Goal: Transaction & Acquisition: Purchase product/service

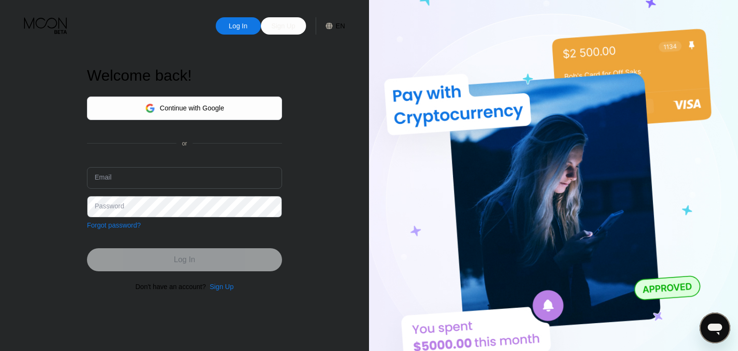
click at [197, 101] on div "Continue with Google" at bounding box center [184, 108] width 79 height 15
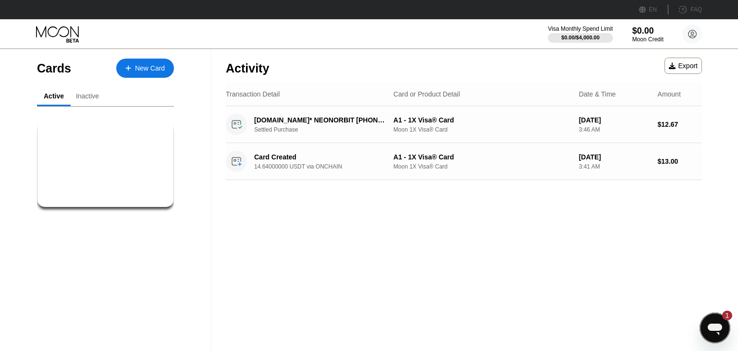
click at [324, 205] on div "Activity Export Transaction Detail Card or Product Detail Date & Time Amount CO…" at bounding box center [463, 200] width 505 height 302
click at [96, 94] on div "Inactive" at bounding box center [87, 96] width 23 height 8
click at [53, 99] on div "Active" at bounding box center [54, 96] width 18 height 8
click at [94, 176] on div "$0.00 Primary Visa® Card" at bounding box center [105, 164] width 137 height 87
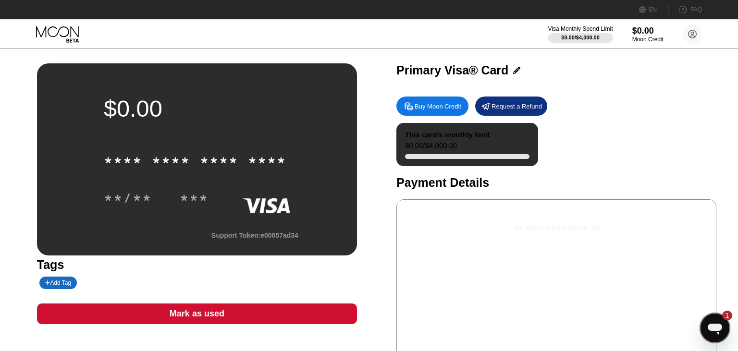
click at [432, 147] on div "$0.00 / $4,000.00" at bounding box center [431, 147] width 52 height 13
click at [274, 187] on div "* * * * * * * * * * * * **** **/** ***" at bounding box center [197, 169] width 186 height 57
click at [712, 337] on icon "Open messaging window, 1 unread message" at bounding box center [714, 328] width 17 height 17
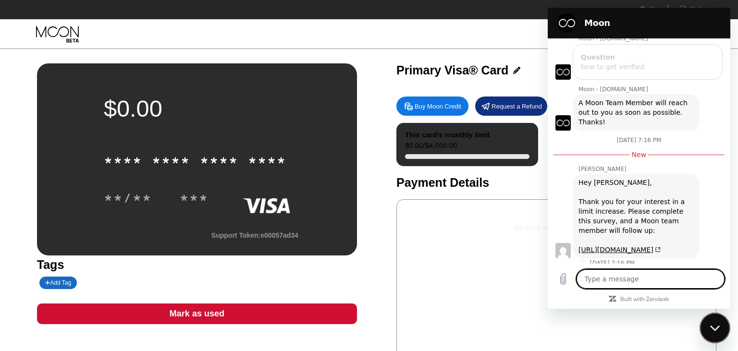
scroll to position [111, 0]
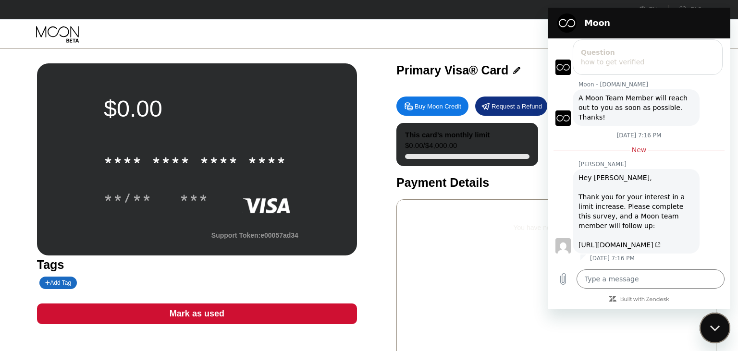
drag, startPoint x: 565, startPoint y: 23, endPoint x: 631, endPoint y: 189, distance: 179.5
click at [715, 326] on icon "Close messaging window" at bounding box center [715, 328] width 10 height 6
type textarea "x"
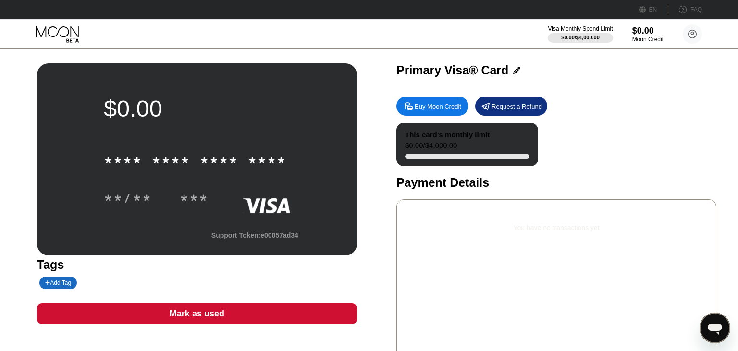
drag, startPoint x: 468, startPoint y: 198, endPoint x: 471, endPoint y: 210, distance: 12.6
click at [468, 198] on div "Buy Moon Credit Request a Refund This card’s monthly limit $0.00 / $4,000.00 Pa…" at bounding box center [556, 230] width 320 height 276
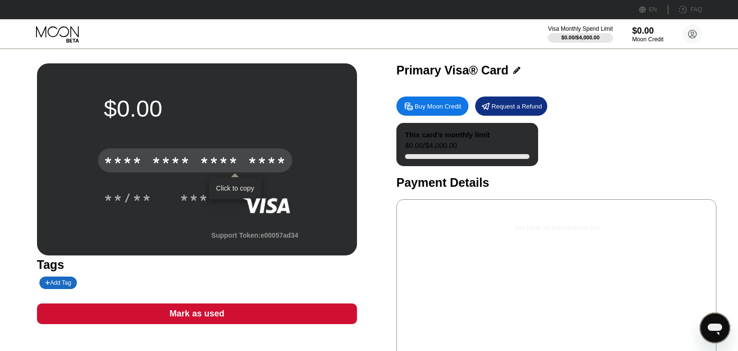
click at [238, 168] on div "* * * *" at bounding box center [219, 161] width 38 height 15
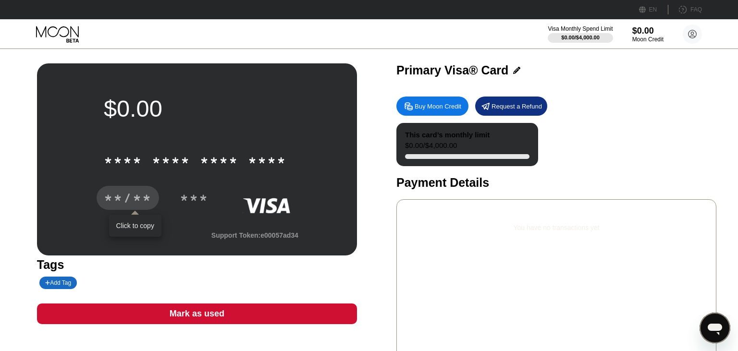
click at [114, 203] on div "**/**" at bounding box center [128, 199] width 48 height 15
click at [583, 36] on div "$0.00 / $4,000.00" at bounding box center [580, 38] width 39 height 6
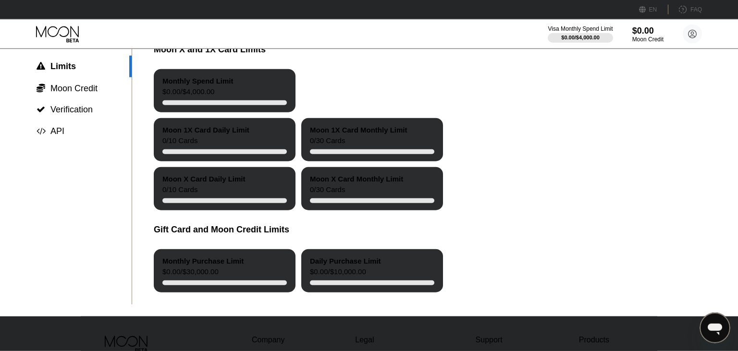
scroll to position [85, 0]
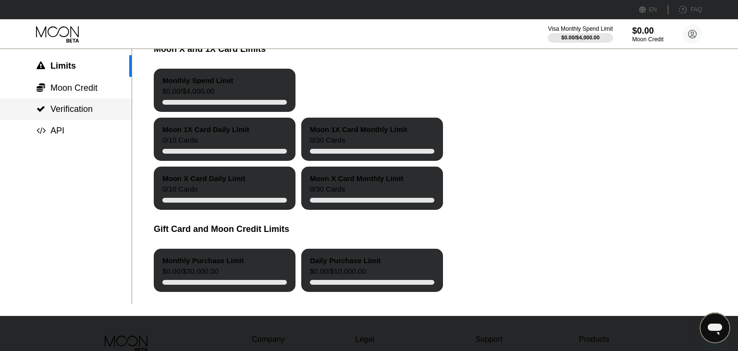
click at [87, 118] on div " Verification" at bounding box center [66, 110] width 132 height 22
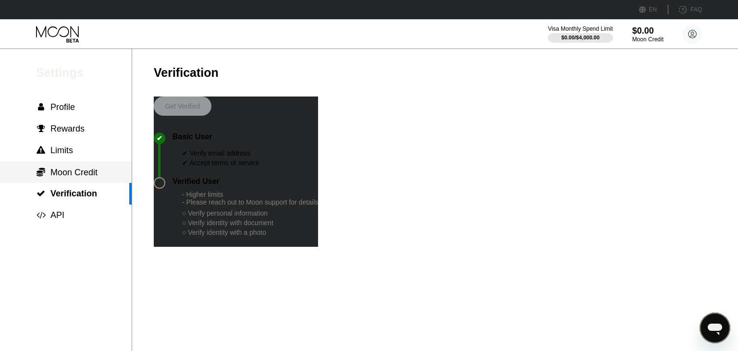
click at [89, 175] on span "Moon Credit" at bounding box center [73, 173] width 47 height 10
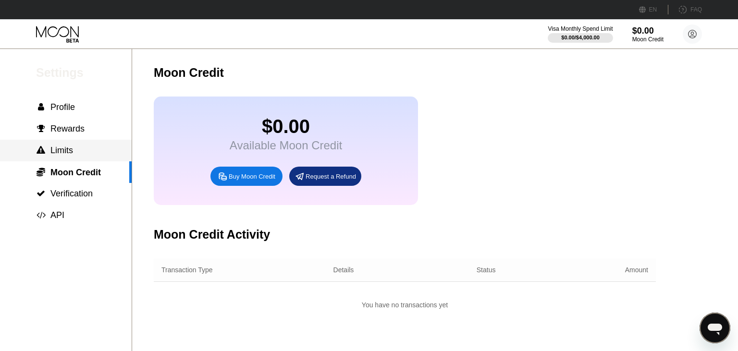
click at [67, 152] on span "Limits" at bounding box center [61, 151] width 23 height 10
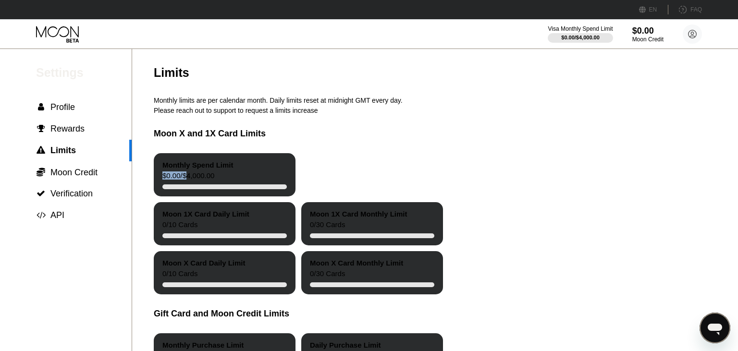
drag, startPoint x: 181, startPoint y: 189, endPoint x: 161, endPoint y: 182, distance: 22.0
click at [161, 182] on div "Monthly Spend Limit $0.00 / $4,000.00" at bounding box center [225, 174] width 142 height 43
click at [198, 218] on div "Moon 1X Card Daily Limit" at bounding box center [205, 214] width 87 height 8
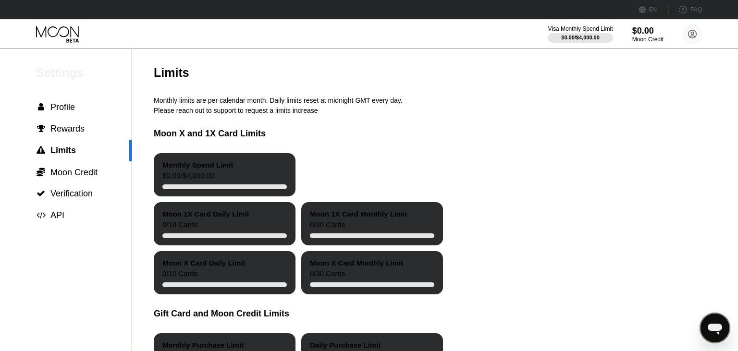
click at [179, 233] on div "0 / 10 Cards" at bounding box center [179, 227] width 35 height 13
click at [266, 220] on div "Moon 1X Card Daily Limit 0 / 10 Cards" at bounding box center [225, 223] width 142 height 43
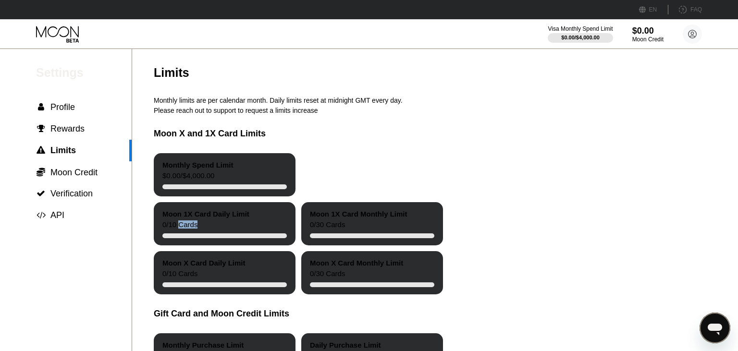
click at [266, 220] on div "Moon 1X Card Daily Limit 0 / 10 Cards" at bounding box center [225, 223] width 142 height 43
click at [218, 237] on div "Moon 1X Card Daily Limit 0 / 10 Cards" at bounding box center [225, 223] width 142 height 43
click at [212, 228] on div "Moon 1X Card Daily Limit 0 / 10 Cards" at bounding box center [225, 223] width 142 height 43
click at [84, 127] on div " Rewards" at bounding box center [66, 129] width 132 height 10
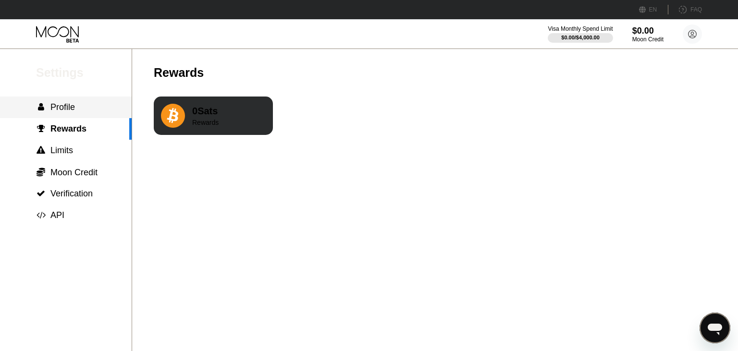
click at [86, 107] on div " Profile" at bounding box center [66, 107] width 132 height 10
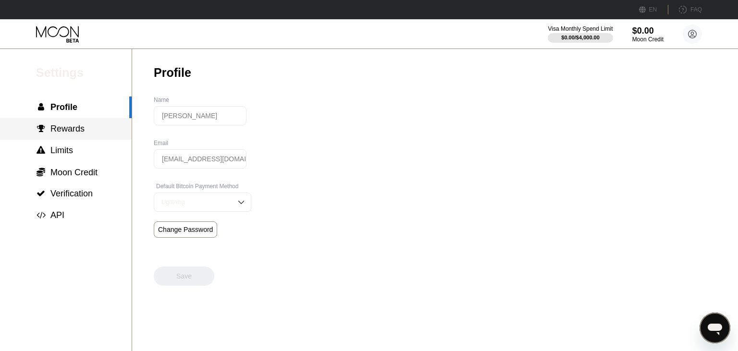
click at [53, 126] on span "Rewards" at bounding box center [67, 129] width 34 height 10
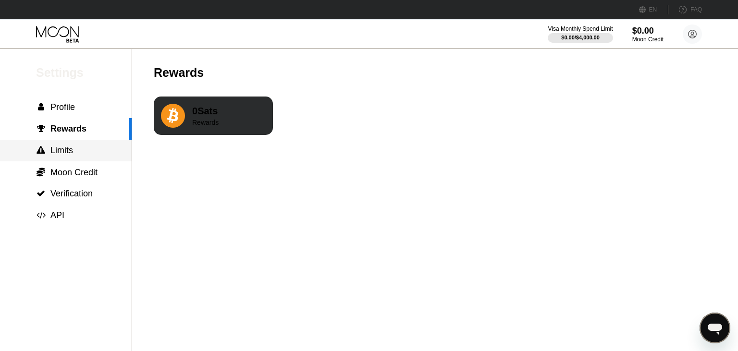
click at [56, 148] on span "Limits" at bounding box center [61, 151] width 23 height 10
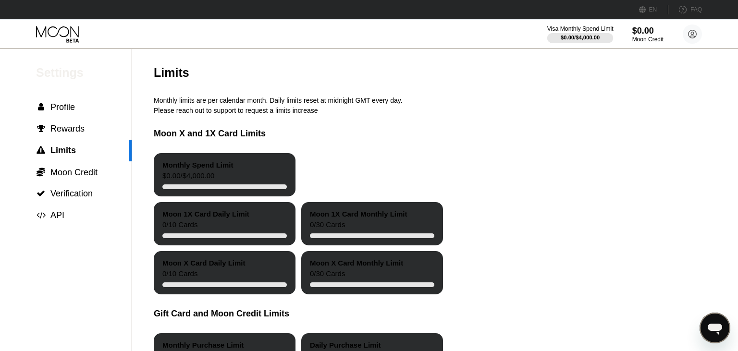
click at [574, 35] on div "$0.00 / $4,000.00" at bounding box center [580, 38] width 39 height 6
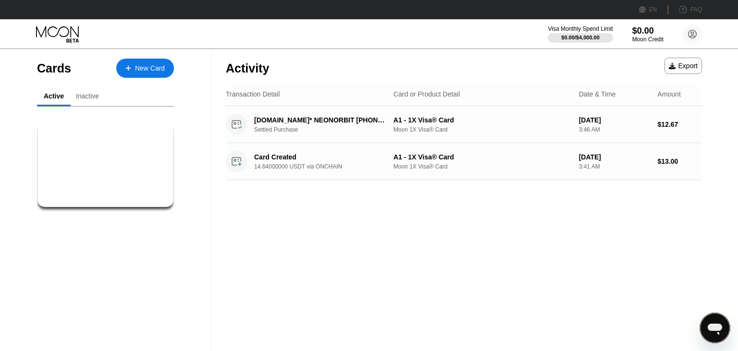
click at [108, 94] on div "Active Inactive" at bounding box center [105, 96] width 137 height 19
click at [91, 96] on div "Inactive" at bounding box center [87, 96] width 23 height 8
click at [109, 135] on div "$0.33 ● ● ● ● 7884" at bounding box center [106, 136] width 118 height 12
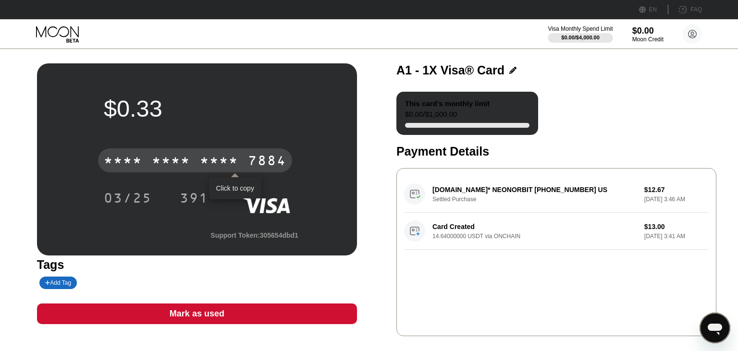
click at [214, 161] on div "* * * *" at bounding box center [219, 161] width 38 height 15
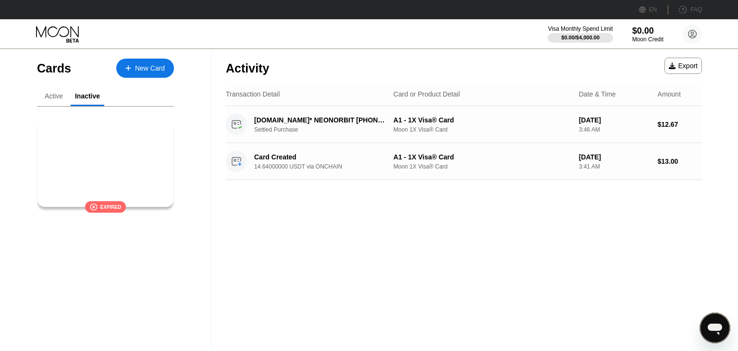
click at [45, 97] on div "Active" at bounding box center [54, 96] width 18 height 8
click at [125, 159] on div "$0.00 Primary Visa® Card" at bounding box center [106, 148] width 118 height 37
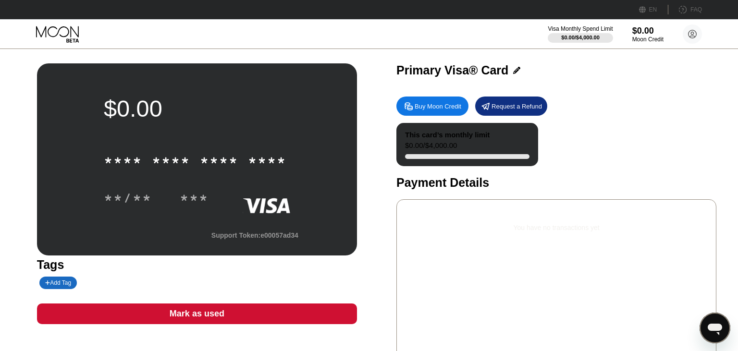
click at [475, 241] on div "You have no transactions yet" at bounding box center [556, 227] width 305 height 27
click at [561, 237] on div "You have no transactions yet" at bounding box center [556, 227] width 305 height 27
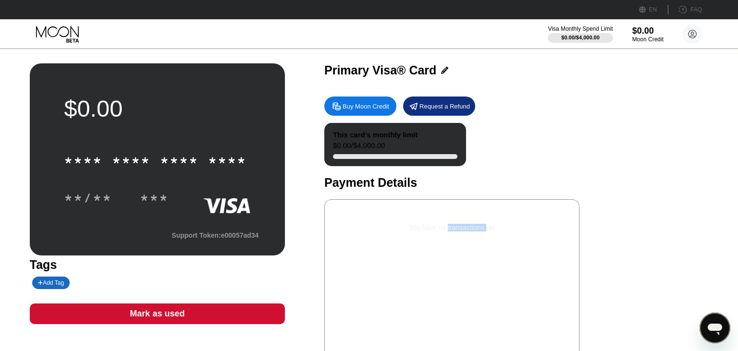
click at [285, 115] on div "$0.00 * * * * * * * * * * * * **** **/** *** Support Token: e00057ad34" at bounding box center [157, 159] width 255 height 192
click at [247, 159] on div "****" at bounding box center [227, 161] width 38 height 15
click at [285, 170] on div "$0.00 **** **** **** **** **/** *** Support Token: e00057ad34" at bounding box center [157, 159] width 255 height 192
click at [580, 272] on div "You have no transactions yet" at bounding box center [451, 283] width 255 height 168
click at [572, 229] on div "You have no transactions yet" at bounding box center [452, 227] width 240 height 27
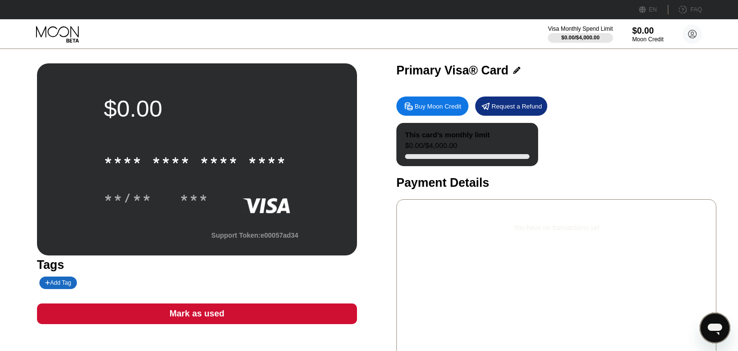
click at [269, 110] on div "$0.00" at bounding box center [197, 108] width 186 height 27
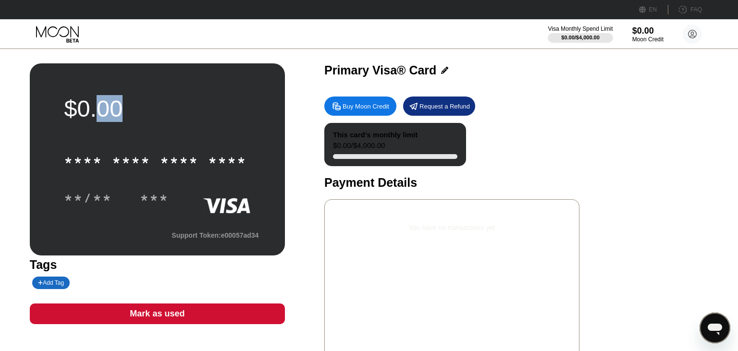
click at [250, 110] on div "$0.00" at bounding box center [157, 108] width 186 height 27
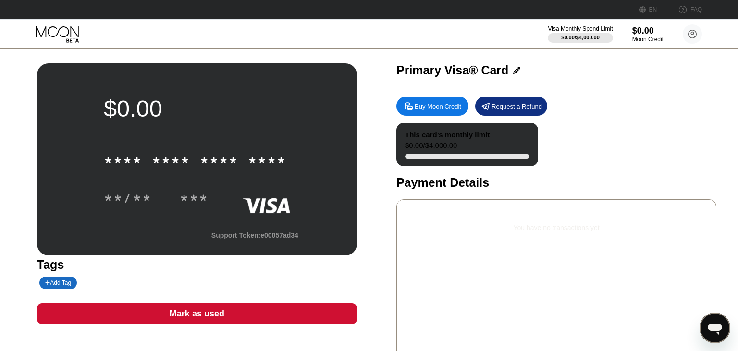
click at [693, 10] on div "FAQ" at bounding box center [697, 9] width 12 height 7
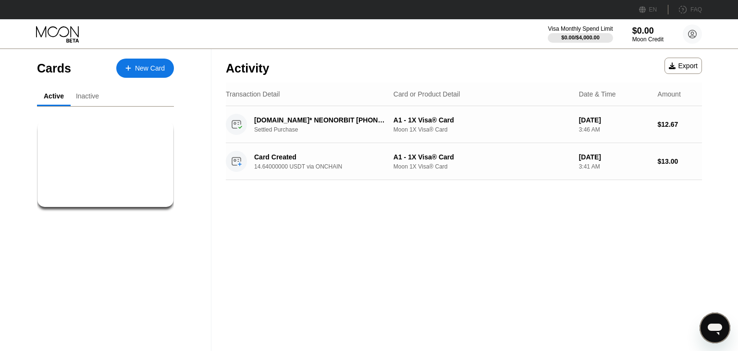
click at [83, 93] on div "Inactive" at bounding box center [87, 96] width 23 height 8
click at [50, 87] on div "Cards New Card Active Inactive $0.00 Primary Visa® Card $0.33 ● ● ● ● 7884 A1 -…" at bounding box center [105, 143] width 137 height 188
click at [122, 66] on div "New Card" at bounding box center [145, 68] width 58 height 19
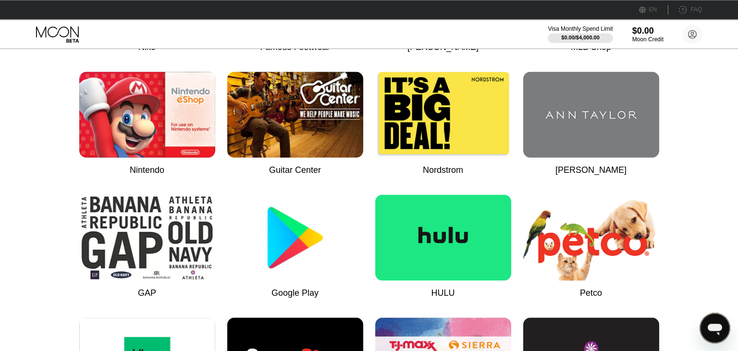
scroll to position [423, 0]
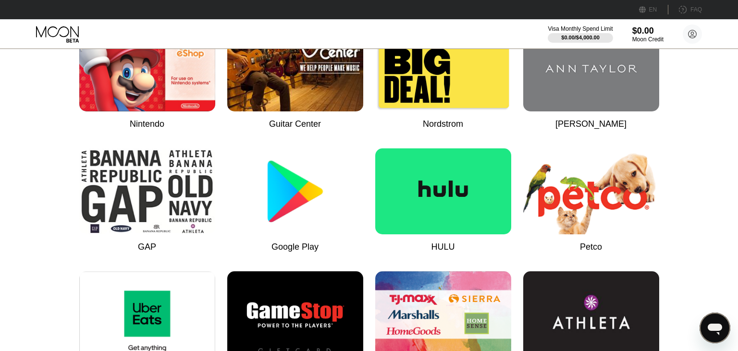
click at [312, 210] on img at bounding box center [295, 191] width 136 height 86
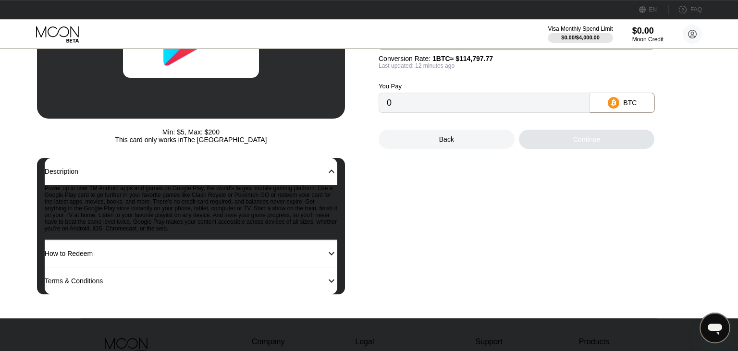
scroll to position [169, 0]
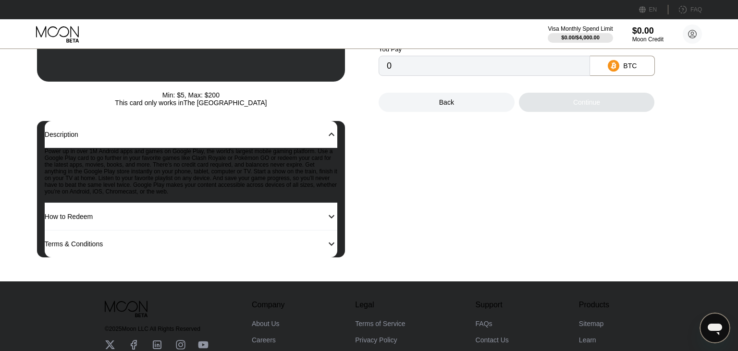
click at [264, 221] on div "How to Redeem 󰅀" at bounding box center [191, 216] width 293 height 27
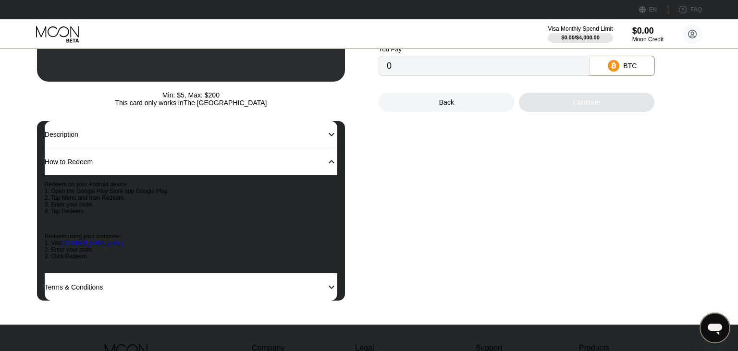
scroll to position [254, 0]
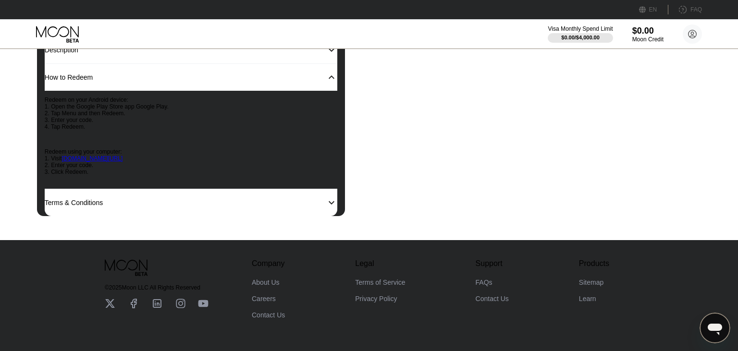
click at [197, 216] on div "Terms & Conditions 󰅀" at bounding box center [191, 202] width 293 height 27
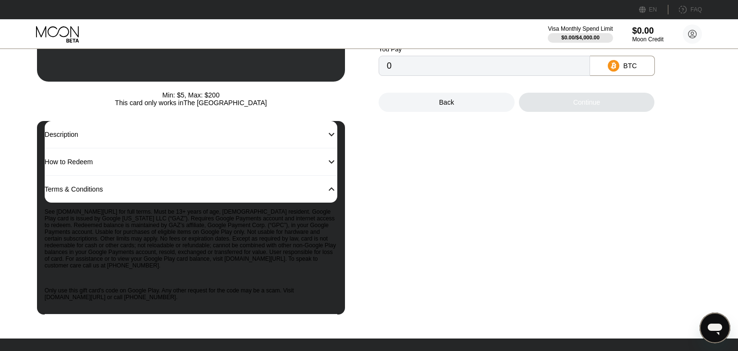
scroll to position [85, 0]
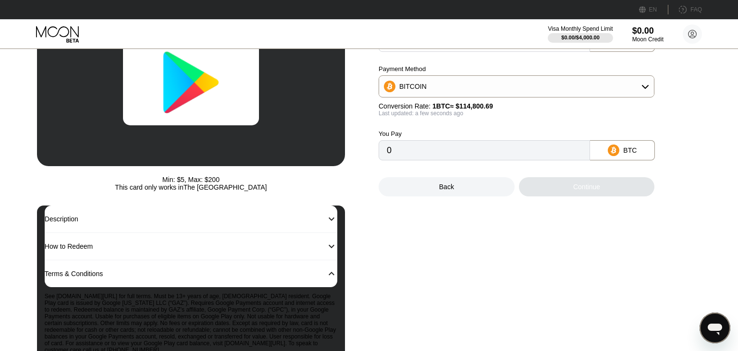
click at [172, 278] on div "Terms & Conditions" at bounding box center [181, 274] width 273 height 8
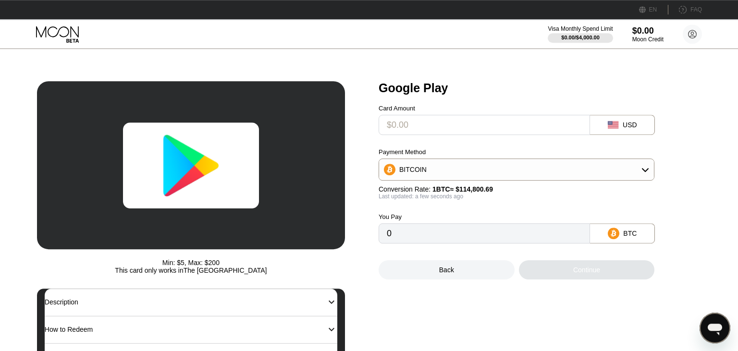
scroll to position [0, 0]
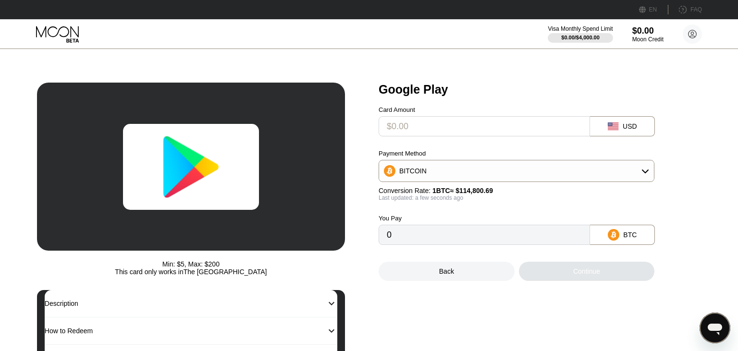
click at [560, 174] on div "BITCOIN" at bounding box center [516, 170] width 275 height 19
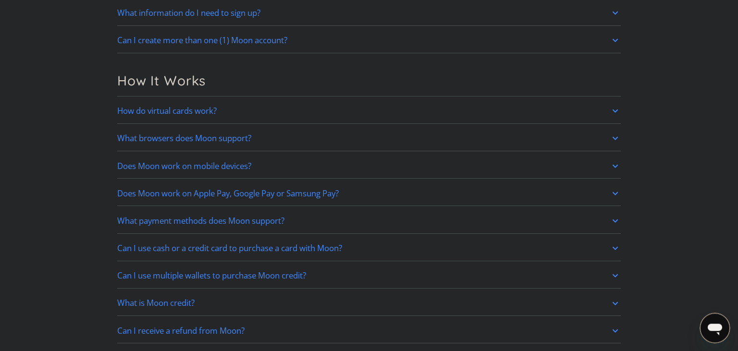
scroll to position [254, 0]
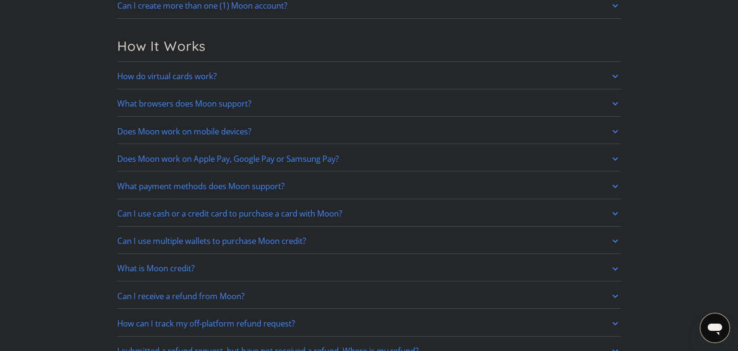
click at [362, 158] on link "Does Moon work on Apple Pay, Google Pay or Samsung Pay?" at bounding box center [369, 159] width 504 height 20
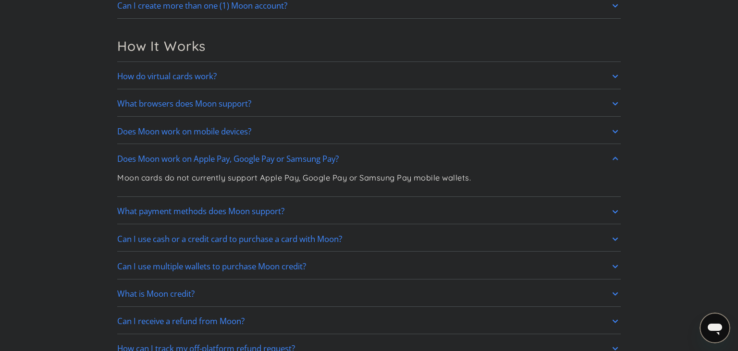
click at [333, 209] on link "What payment methods does Moon support?" at bounding box center [369, 212] width 504 height 20
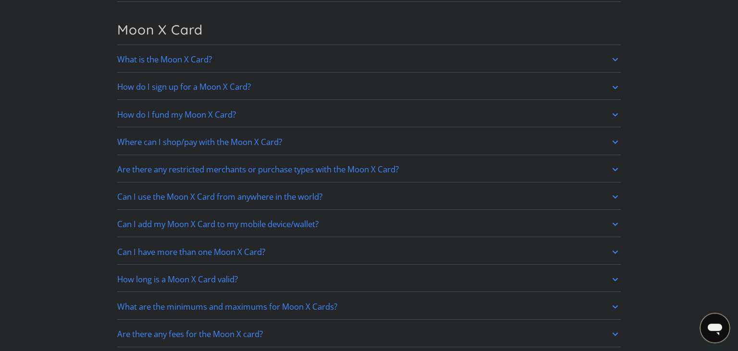
scroll to position [761, 0]
click at [333, 144] on link "Where can I shop/pay with the Moon X Card?" at bounding box center [369, 142] width 504 height 20
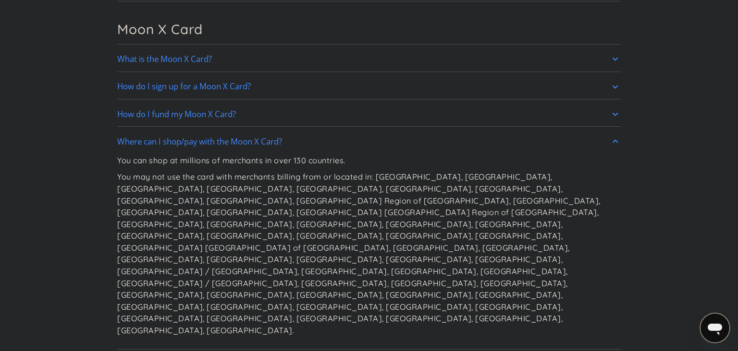
click at [211, 144] on h2 "Where can I shop/pay with the Moon X Card?" at bounding box center [199, 142] width 165 height 10
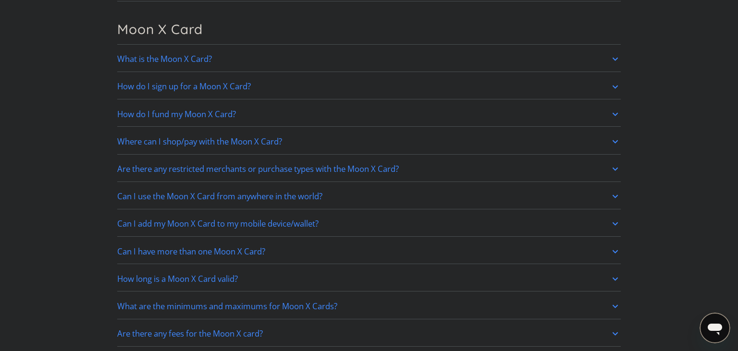
click at [309, 164] on h2 "Are there any restricted merchants or purchase types with the Moon X Card?" at bounding box center [258, 169] width 282 height 10
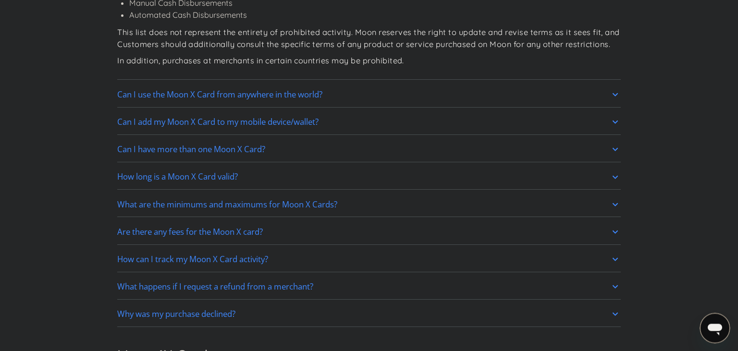
scroll to position [1184, 0]
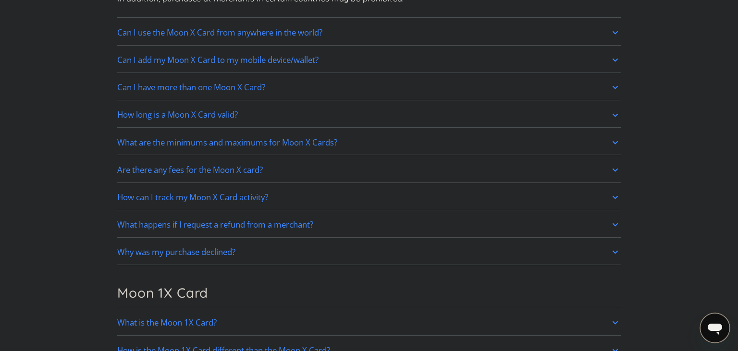
click at [346, 29] on link "Can I use the Moon X Card from anywhere in the world?" at bounding box center [369, 33] width 504 height 20
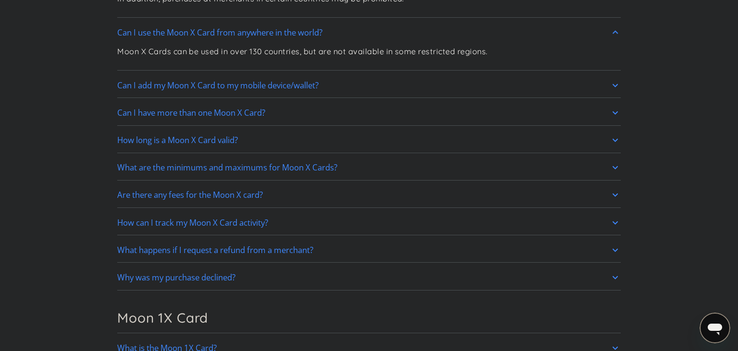
click at [352, 32] on link "Can I use the Moon X Card from anywhere in the world?" at bounding box center [369, 33] width 504 height 20
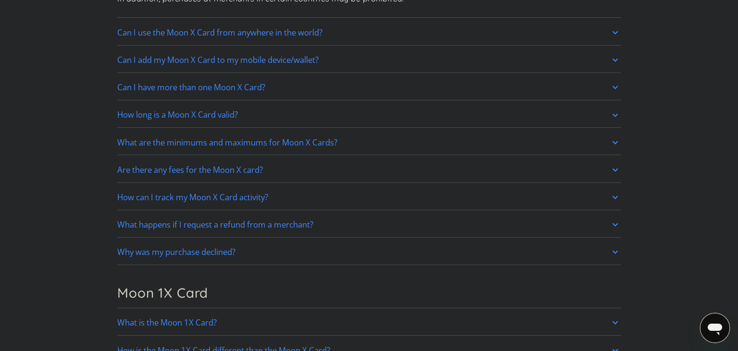
click at [357, 51] on link "Can I add my Moon X Card to my mobile device/wallet?" at bounding box center [369, 60] width 504 height 20
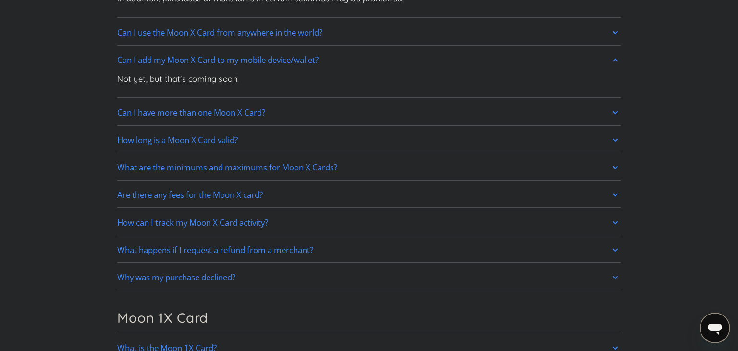
click at [357, 55] on link "Can I add my Moon X Card to my mobile device/wallet?" at bounding box center [369, 60] width 504 height 20
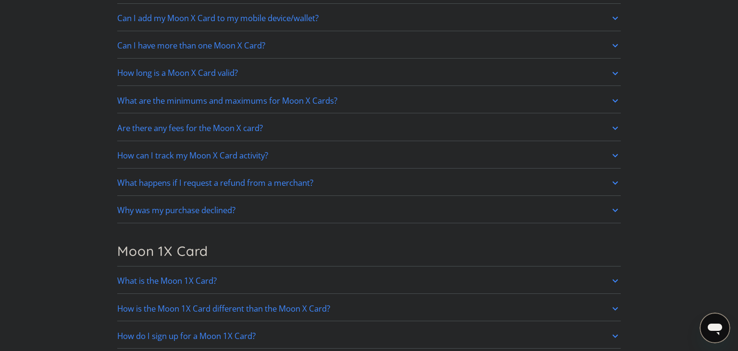
scroll to position [1269, 0]
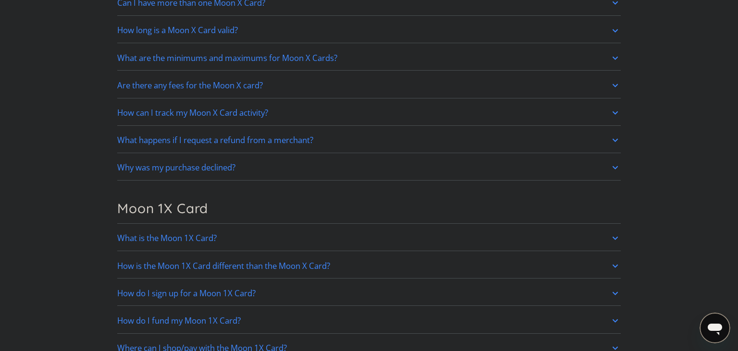
click at [318, 6] on link "Can I have more than one Moon X Card?" at bounding box center [369, 3] width 504 height 20
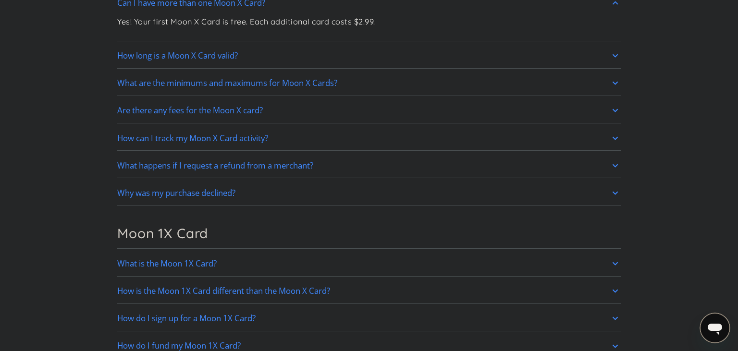
click at [318, 6] on link "Can I have more than one Moon X Card?" at bounding box center [369, 3] width 504 height 20
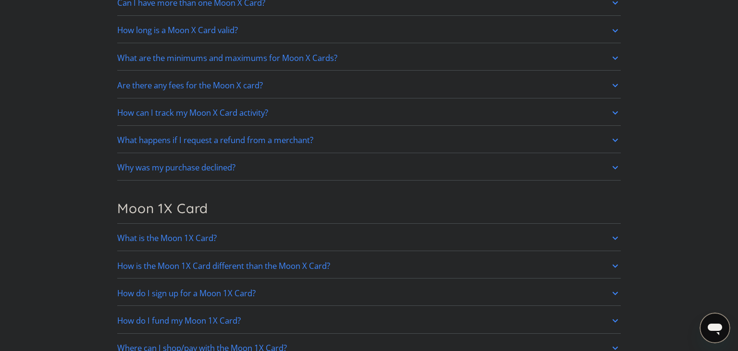
click at [358, 54] on link "What are the minimums and maximums for Moon X Cards?" at bounding box center [369, 58] width 504 height 20
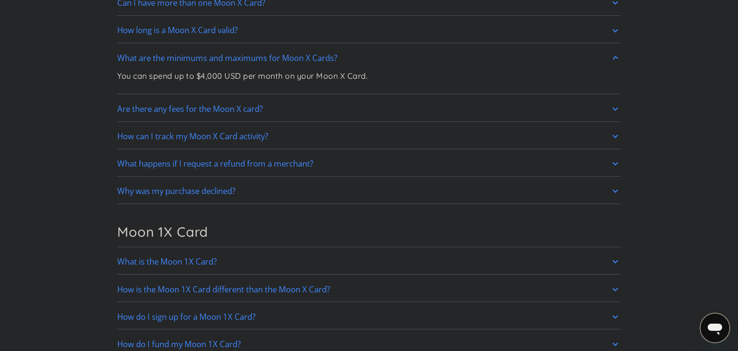
click at [358, 54] on link "What are the minimums and maximums for Moon X Cards?" at bounding box center [369, 58] width 504 height 20
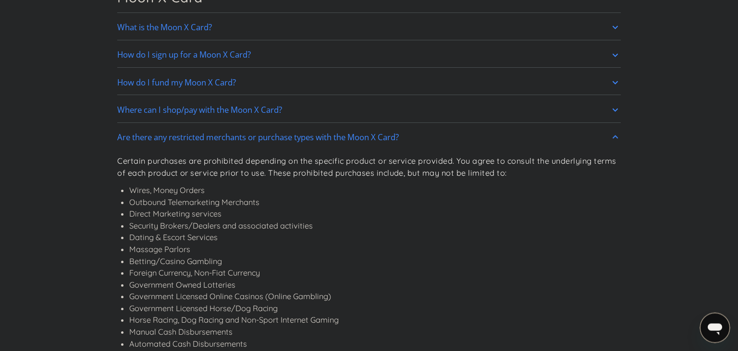
scroll to position [761, 0]
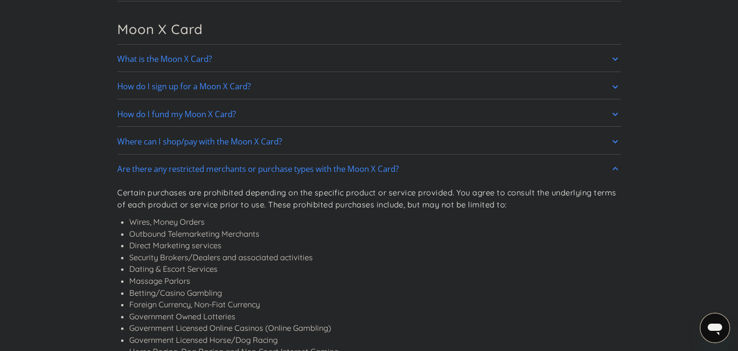
click at [342, 168] on h2 "Are there any restricted merchants or purchase types with the Moon X Card?" at bounding box center [258, 169] width 282 height 10
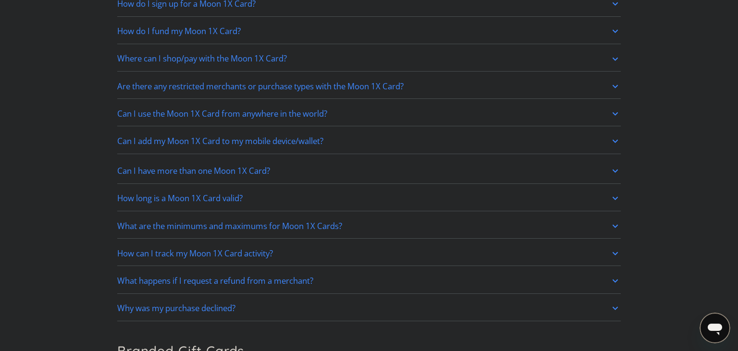
scroll to position [1269, 0]
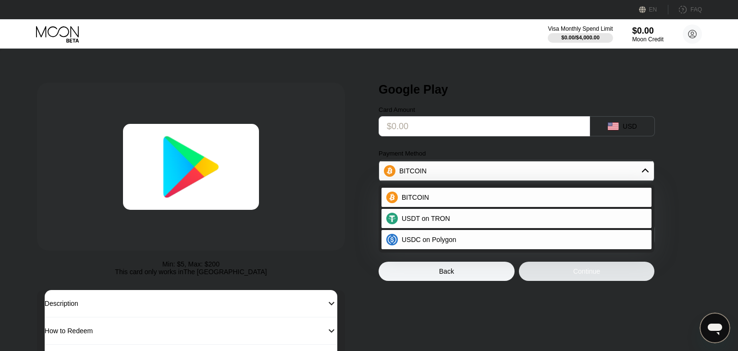
scroll to position [111, 0]
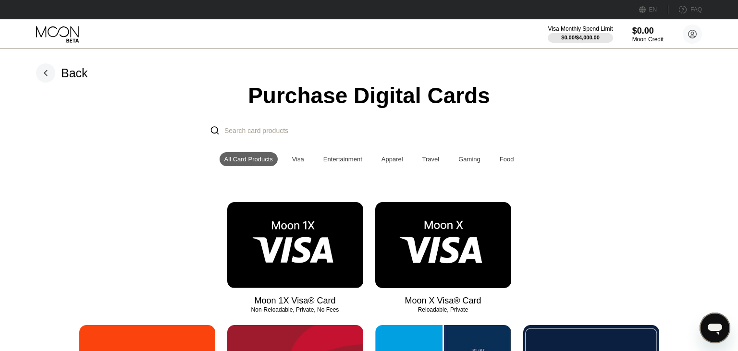
click at [61, 70] on div "Back" at bounding box center [74, 73] width 27 height 14
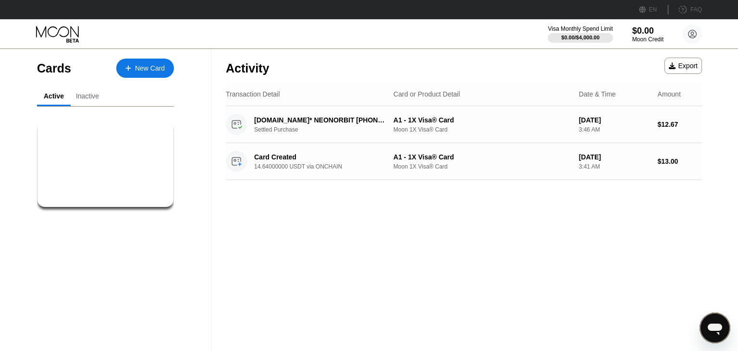
click at [93, 101] on div "Inactive" at bounding box center [88, 96] width 34 height 19
click at [322, 162] on div "Card Created 14.64000000 USDT via ONCHAIN" at bounding box center [326, 161] width 144 height 17
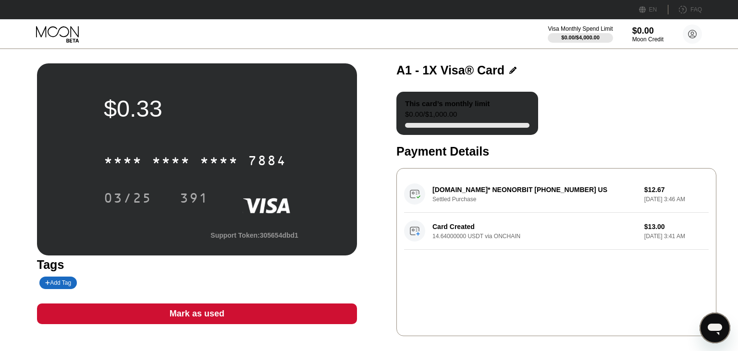
click at [476, 235] on div "Card Created 14.64000000 USDT via ONCHAIN $13.00 Jan 12, 2025 3:41 AM" at bounding box center [556, 231] width 305 height 37
click at [640, 239] on div "Card Created 14.64000000 USDT via ONCHAIN $13.00 Jan 12, 2025 3:41 AM" at bounding box center [556, 231] width 305 height 37
drag, startPoint x: 665, startPoint y: 196, endPoint x: 638, endPoint y: 202, distance: 28.2
click at [665, 195] on div "COFF.EE* NEONORBIT +14154494266 US Settled Purchase $12.67 Jan 12, 2025 3:46 AM" at bounding box center [556, 194] width 305 height 37
drag, startPoint x: 584, startPoint y: 206, endPoint x: 549, endPoint y: 208, distance: 34.7
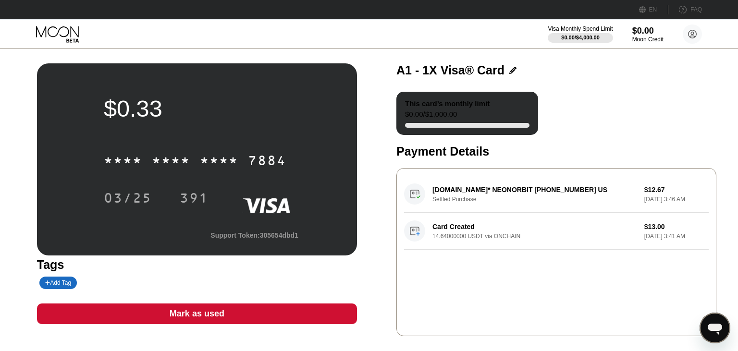
click at [582, 206] on div "COFF.EE* NEONORBIT +14154494266 US Settled Purchase $12.67 Jan 12, 2025 3:46 AM" at bounding box center [556, 194] width 305 height 37
click at [532, 206] on div "COFF.EE* NEONORBIT +14154494266 US Settled Purchase $12.67 Jan 12, 2025 3:46 AM" at bounding box center [556, 194] width 305 height 37
drag, startPoint x: 517, startPoint y: 203, endPoint x: 495, endPoint y: 202, distance: 21.6
click at [509, 202] on div "COFF.EE* NEONORBIT +14154494266 US Settled Purchase $12.67 Jan 12, 2025 3:46 AM" at bounding box center [556, 194] width 305 height 37
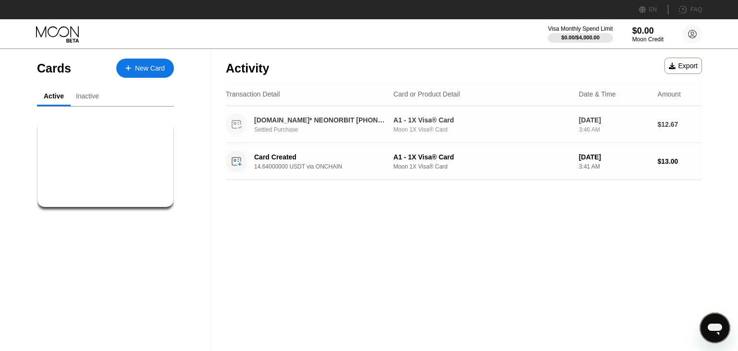
click at [405, 121] on div "A1 - 1X Visa® Card" at bounding box center [483, 120] width 178 height 8
click at [89, 97] on div "Inactive" at bounding box center [87, 96] width 23 height 8
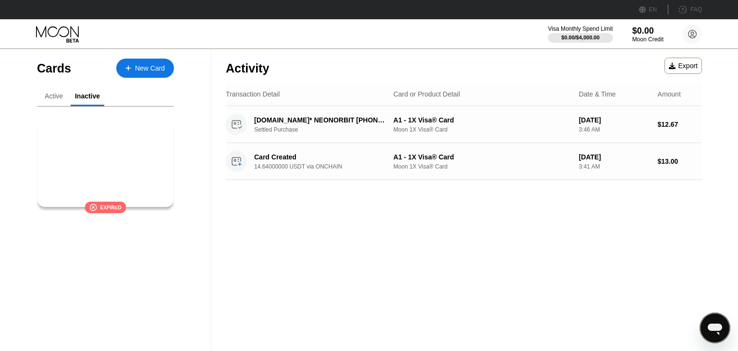
click at [135, 162] on div "A1 - 1X Visa® Card" at bounding box center [106, 160] width 118 height 8
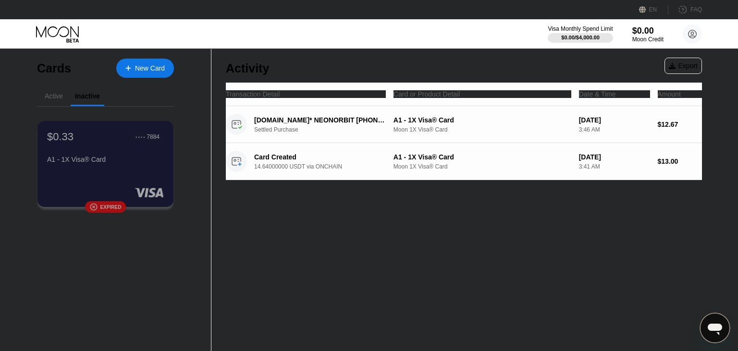
click at [59, 89] on div "Active" at bounding box center [54, 96] width 34 height 19
click at [61, 90] on div "Active" at bounding box center [54, 96] width 34 height 19
click at [55, 99] on div "Active" at bounding box center [54, 96] width 18 height 8
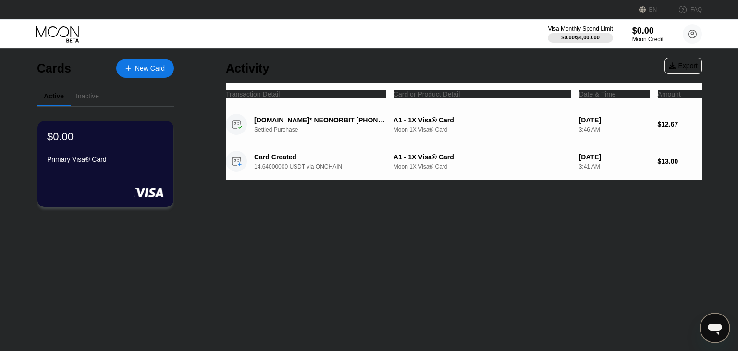
click at [322, 49] on div "EN Language Select an item Save FAQ Visa Monthly Spend Limit $0.00 / $4,000.00 …" at bounding box center [369, 24] width 738 height 49
click at [80, 95] on div "Inactive" at bounding box center [87, 96] width 23 height 8
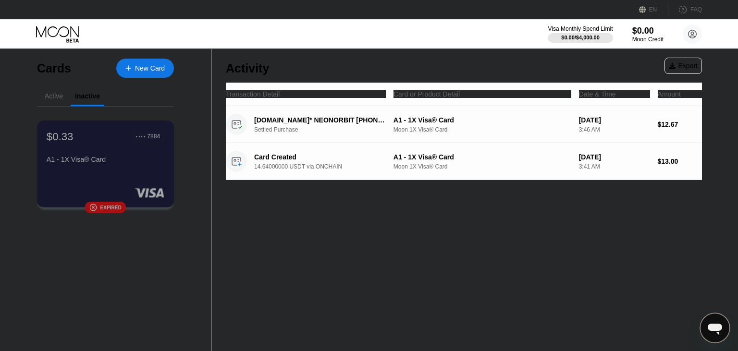
click at [126, 161] on div "A1 - 1X Visa® Card" at bounding box center [106, 160] width 118 height 8
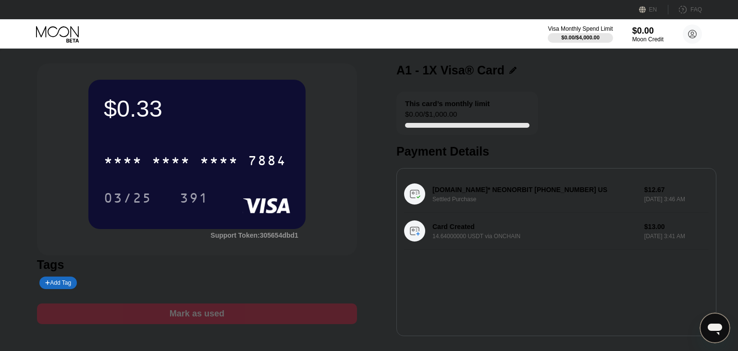
drag, startPoint x: 178, startPoint y: 320, endPoint x: 345, endPoint y: 124, distance: 257.3
click at [345, 124] on div "$0.33 * * * * * * * * * * * * 7884 03/25 391 Support Token: 305654dbd1 Tags Add…" at bounding box center [197, 199] width 320 height 273
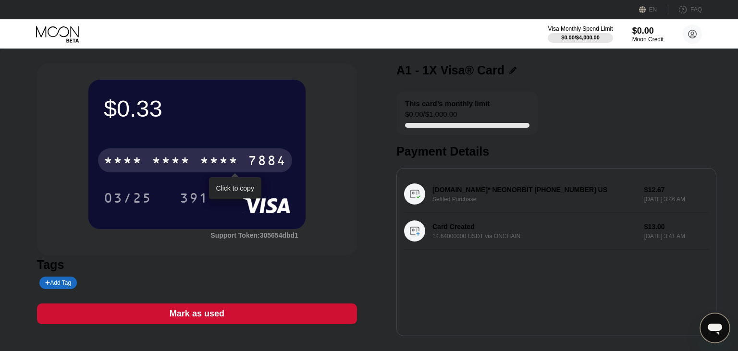
click at [237, 167] on div "* * * *" at bounding box center [219, 161] width 38 height 15
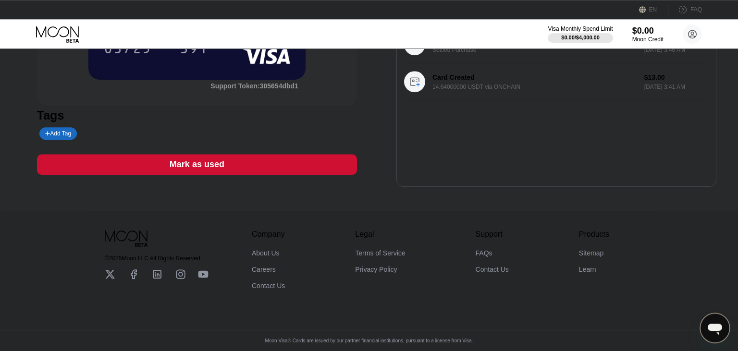
scroll to position [160, 0]
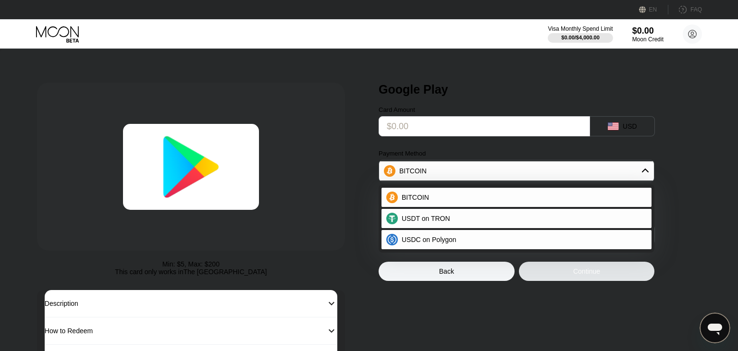
scroll to position [111, 0]
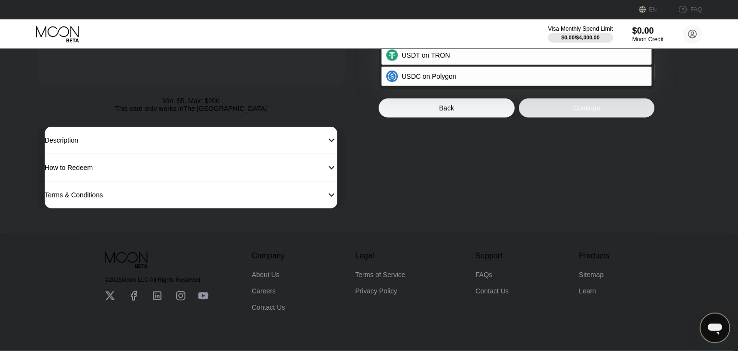
scroll to position [169, 0]
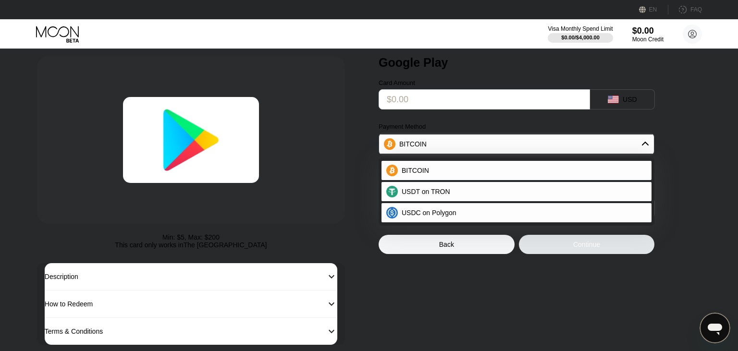
scroll to position [17, 0]
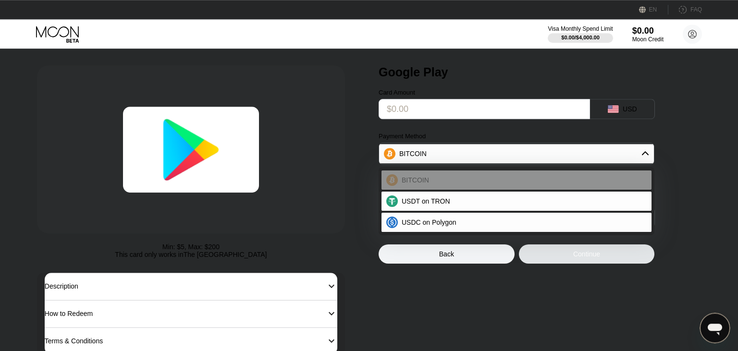
scroll to position [111, 0]
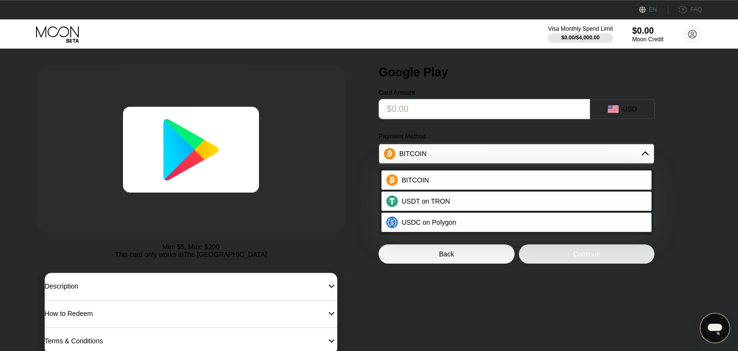
scroll to position [111, 0]
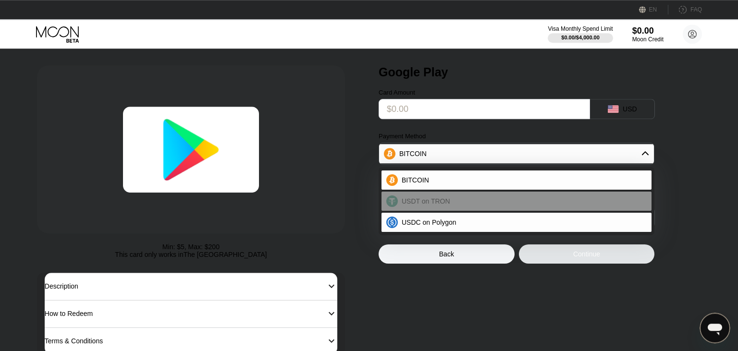
click at [487, 211] on div "USDT on TRON" at bounding box center [517, 201] width 270 height 19
type input "0.00"
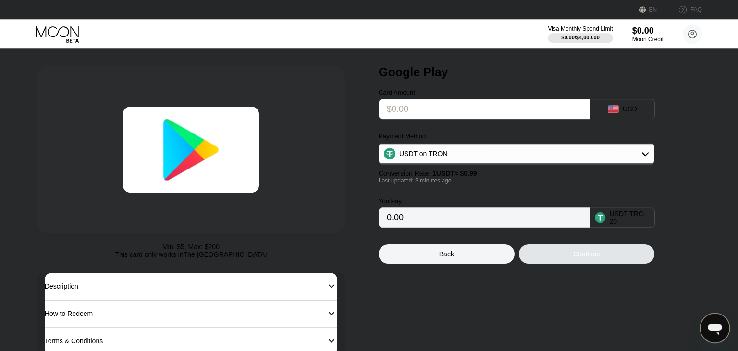
click at [628, 222] on div "USDT TRC-20" at bounding box center [630, 217] width 40 height 15
click at [598, 223] on circle at bounding box center [600, 217] width 11 height 11
click at [559, 227] on input "0.00" at bounding box center [484, 217] width 195 height 19
click at [529, 119] on input "text" at bounding box center [484, 108] width 195 height 19
type input "$5"
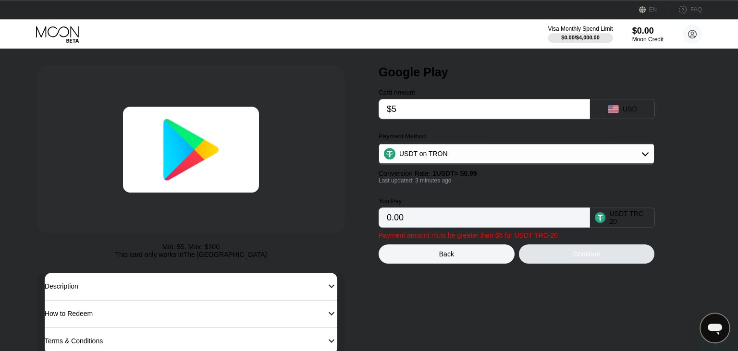
type input "5.05"
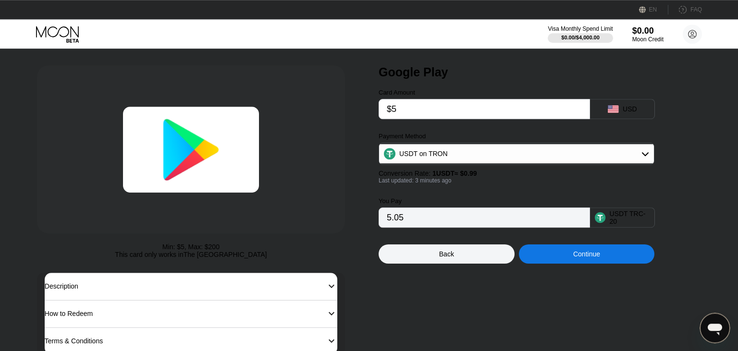
type input "$5"
click at [550, 273] on div "Google Play Card Amount $5 USD Payment Method USDT on TRON Conversion Rate: 1 U…" at bounding box center [545, 209] width 332 height 289
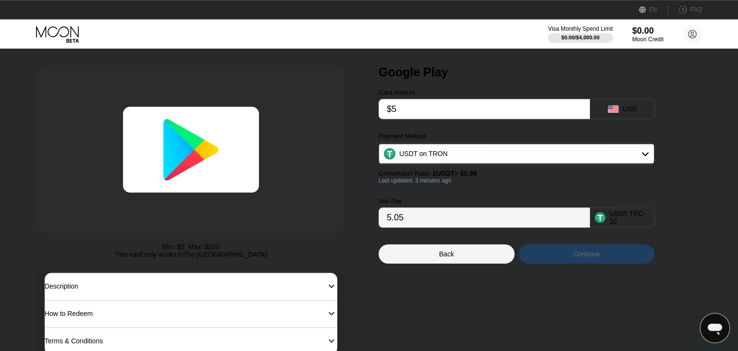
click at [556, 264] on div "Continue" at bounding box center [587, 254] width 136 height 19
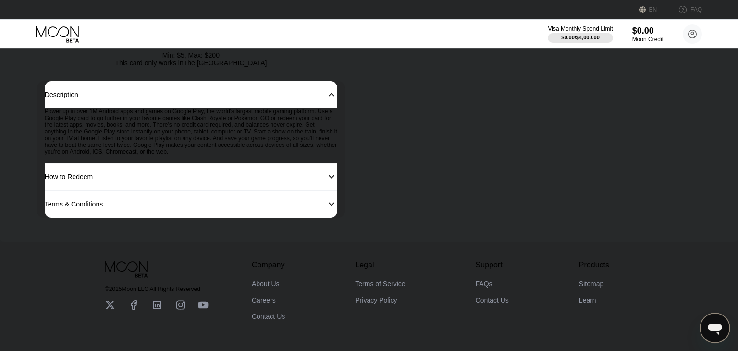
scroll to position [169, 0]
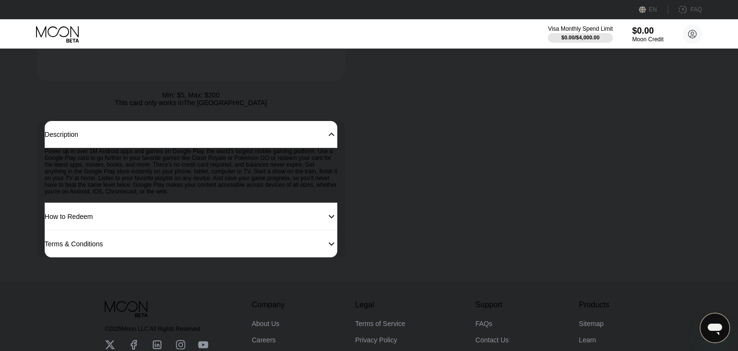
click at [307, 221] on div "How to Redeem" at bounding box center [181, 217] width 273 height 8
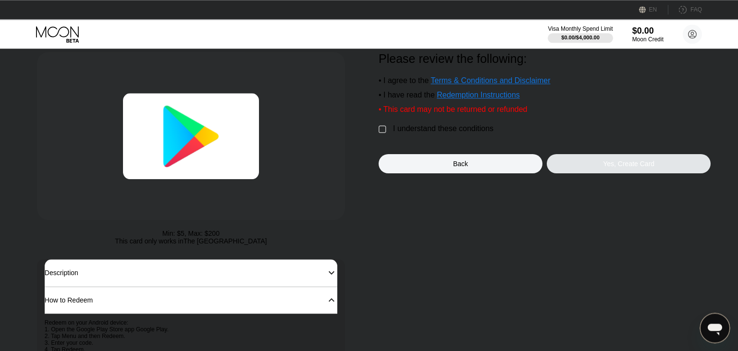
scroll to position [0, 0]
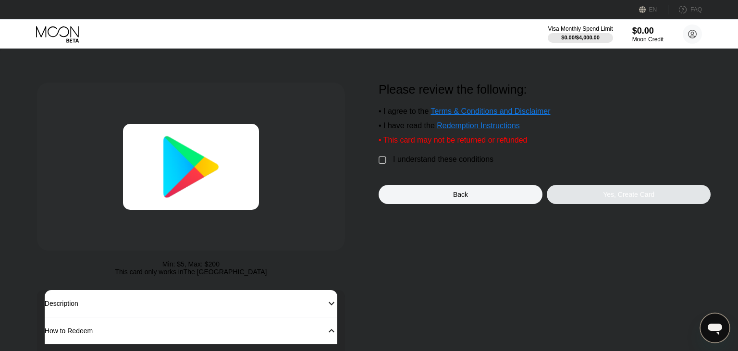
click at [456, 164] on div "I understand these conditions" at bounding box center [443, 159] width 100 height 9
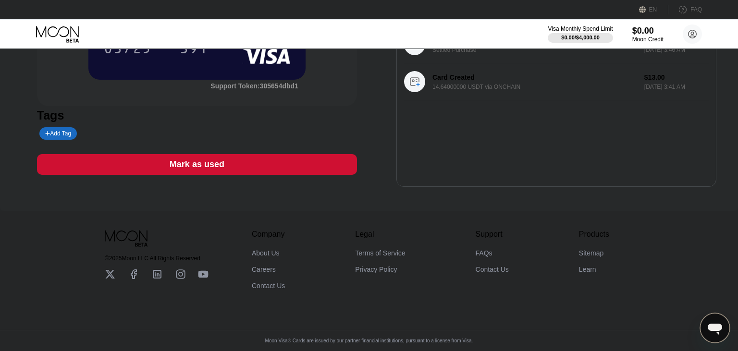
scroll to position [75, 0]
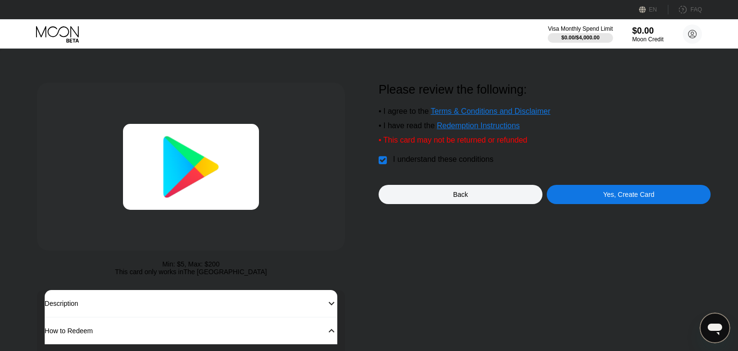
scroll to position [111, 0]
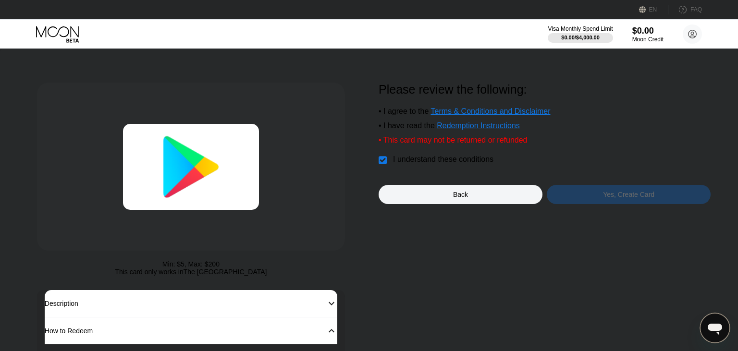
click at [609, 204] on div "Yes, Create Card" at bounding box center [629, 194] width 164 height 19
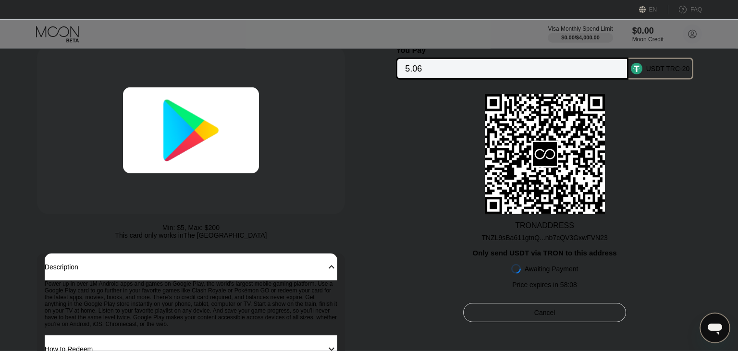
scroll to position [42, 0]
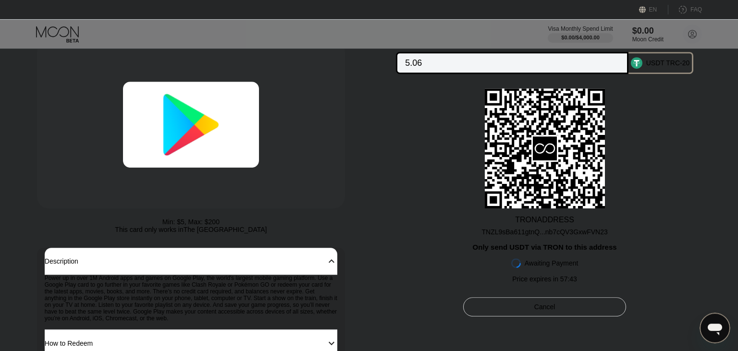
scroll to position [111, 0]
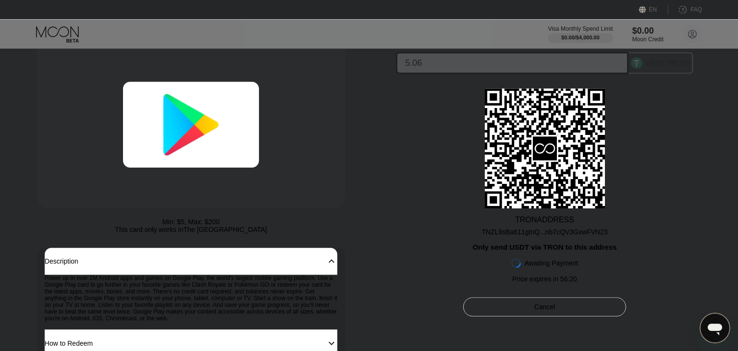
click at [427, 61] on input "5.06" at bounding box center [512, 62] width 214 height 19
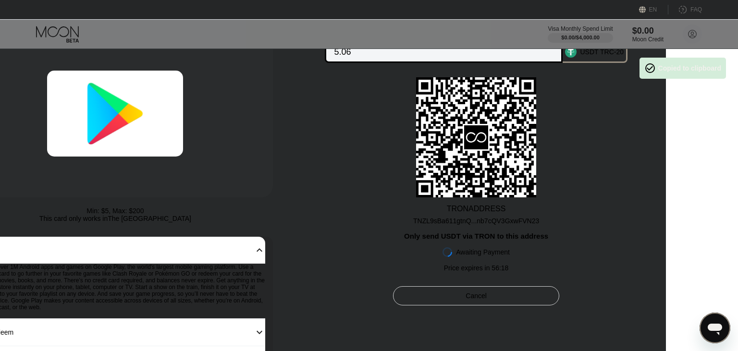
scroll to position [85, 0]
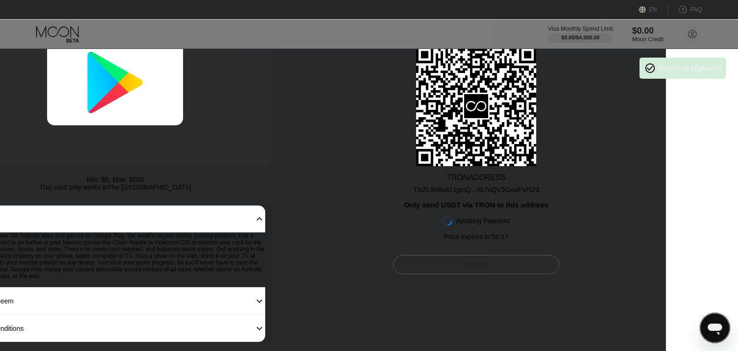
click at [518, 268] on div "Cancel" at bounding box center [476, 264] width 166 height 19
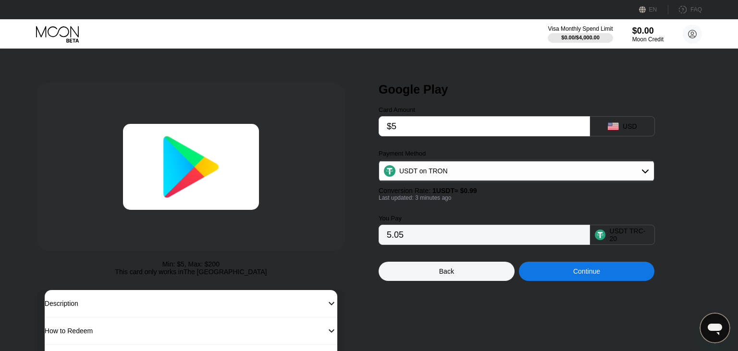
click at [440, 126] on input "$5" at bounding box center [484, 126] width 195 height 19
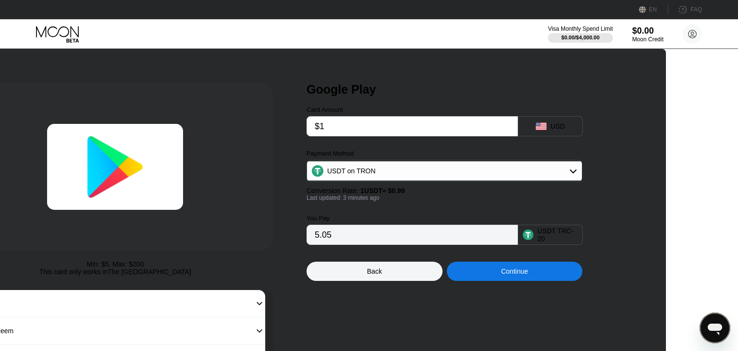
type input "$10"
type input "10.10"
type input "$10"
click at [582, 291] on div "Google Play Card Amount $10 USD Payment Method USDT on TRON Conversion Rate: 1 …" at bounding box center [476, 227] width 339 height 289
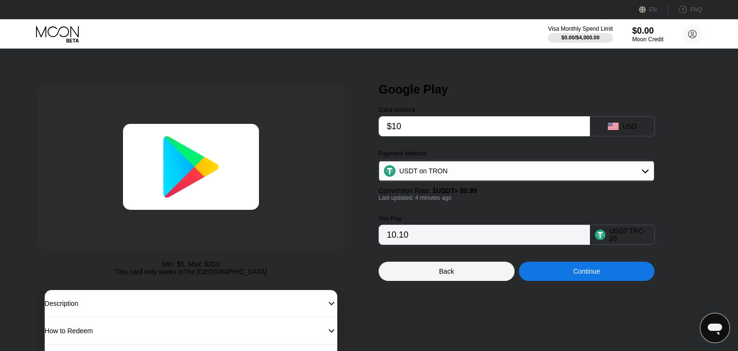
click at [584, 290] on div "Google Play Card Amount $10 USD Payment Method USDT on TRON Conversion Rate: 1 …" at bounding box center [545, 227] width 332 height 289
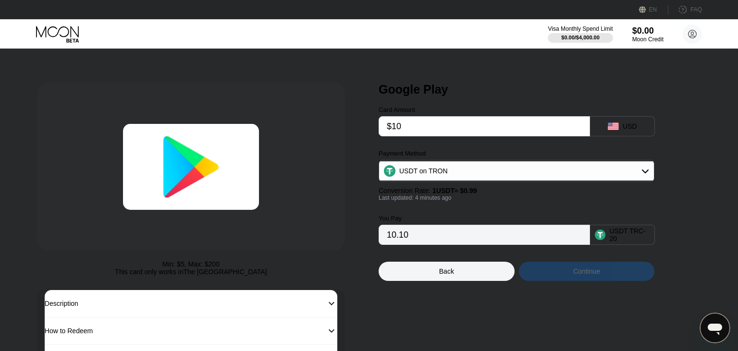
click at [587, 281] on div "Continue" at bounding box center [587, 271] width 136 height 19
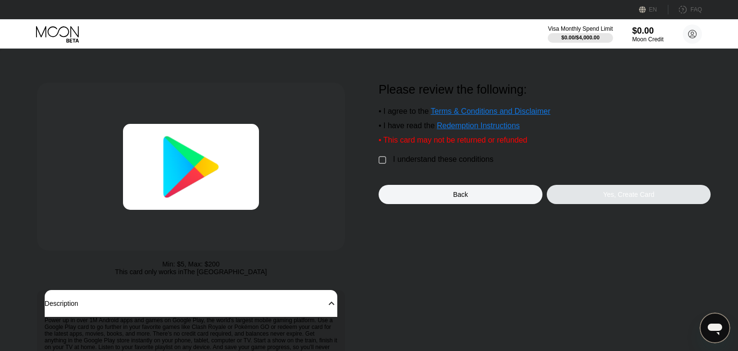
click at [441, 163] on div "I understand these conditions" at bounding box center [443, 159] width 100 height 9
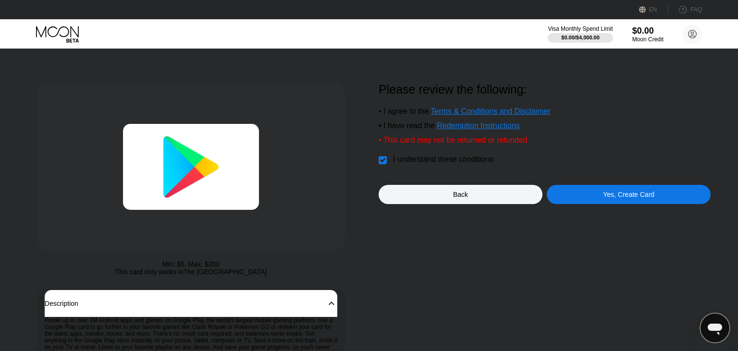
click at [606, 198] on div "Yes, Create Card" at bounding box center [628, 195] width 51 height 8
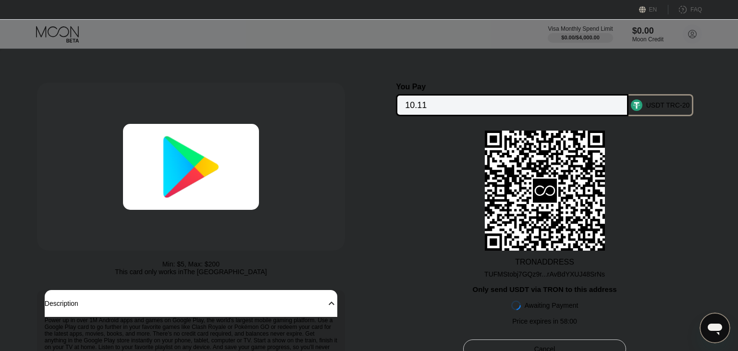
scroll to position [111, 0]
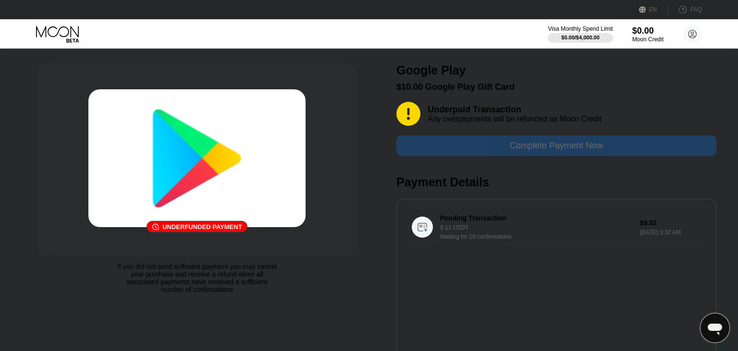
drag, startPoint x: 564, startPoint y: 156, endPoint x: 525, endPoint y: 175, distance: 44.1
click at [525, 175] on div "Underpaid Transaction Any overpayments will be refunded as Moon Credit Complete…" at bounding box center [556, 234] width 320 height 265
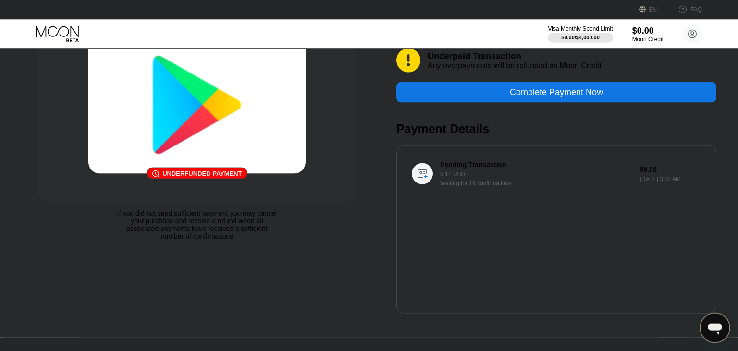
scroll to position [24, 0]
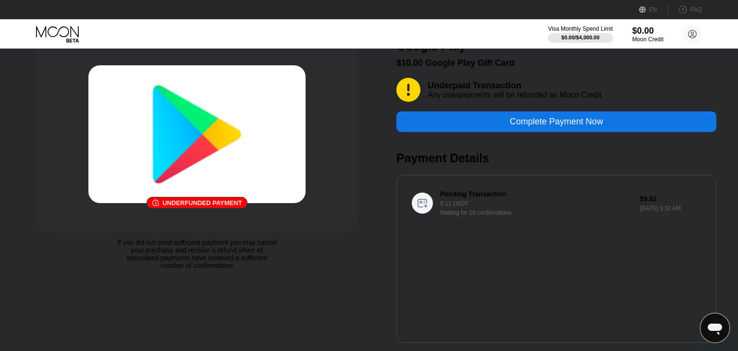
click at [502, 98] on div "Any overpayments will be refunded as Moon Credit" at bounding box center [515, 95] width 174 height 9
click at [551, 207] on div "9.11 USDT" at bounding box center [539, 203] width 198 height 7
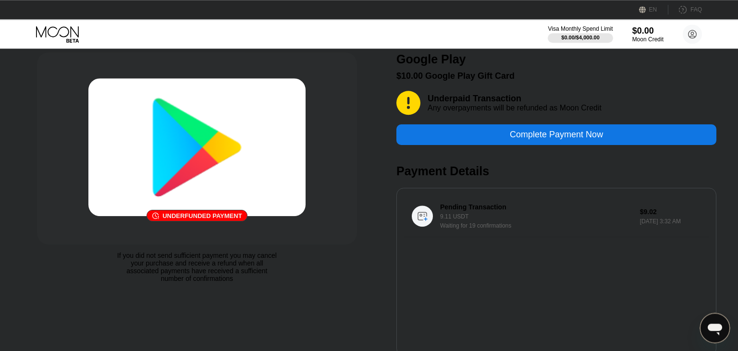
scroll to position [0, 0]
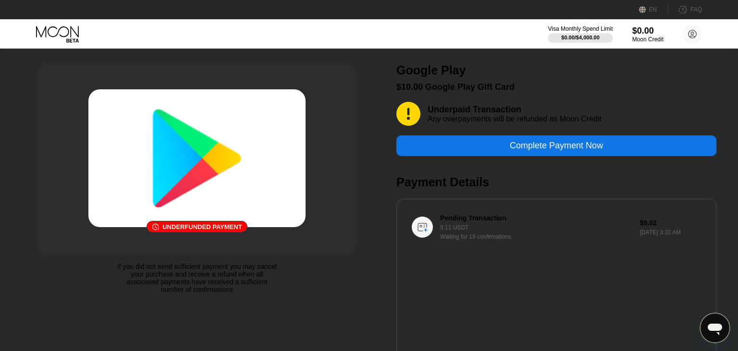
click at [455, 146] on div "Complete Payment Now" at bounding box center [556, 146] width 320 height 21
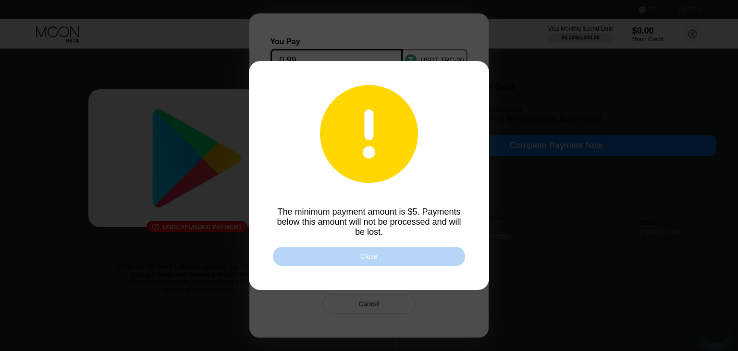
click at [391, 260] on div "Close" at bounding box center [369, 256] width 192 height 19
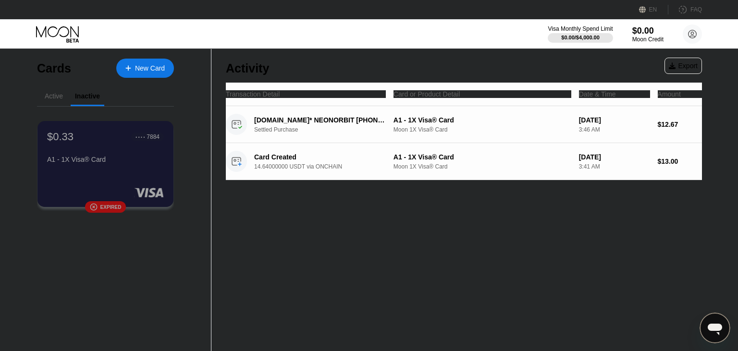
click at [57, 99] on div "Active" at bounding box center [54, 96] width 18 height 8
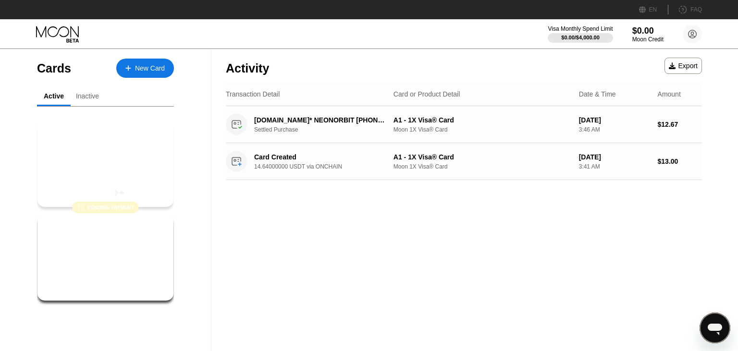
click at [129, 153] on div "$10.00 Google Play Google Play" at bounding box center [106, 152] width 118 height 44
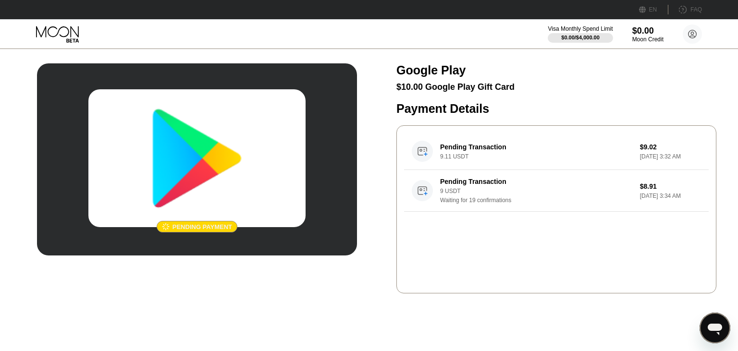
click at [510, 254] on div "Pending Transaction 9.11 USDT $9.02 Sep 21, 2025 3:32 AM Pending Transaction 9 …" at bounding box center [556, 209] width 320 height 168
click at [205, 225] on div "Pending payment" at bounding box center [203, 226] width 60 height 7
click at [195, 162] on img at bounding box center [196, 158] width 217 height 138
click at [454, 185] on div "Pending Transaction" at bounding box center [532, 182] width 185 height 8
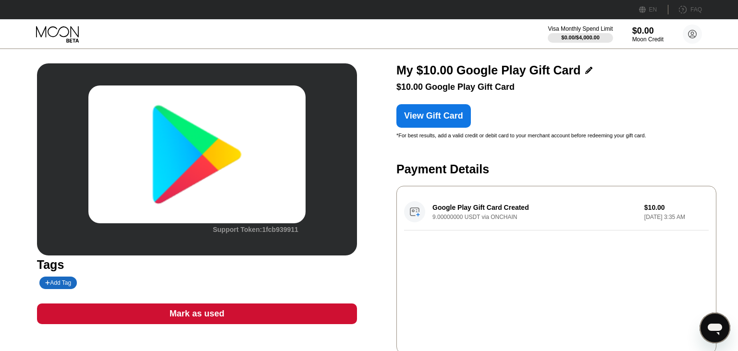
click at [516, 81] on div "My $10.00 Google Play Gift Card $10.00 Google Play Gift Card" at bounding box center [556, 77] width 320 height 29
click at [448, 121] on div "View Gift Card" at bounding box center [433, 116] width 59 height 10
click at [506, 137] on div "My $10.00 Google Play Gift Card $10.00 Google Play View Gift Card * For best re…" at bounding box center [556, 275] width 320 height 425
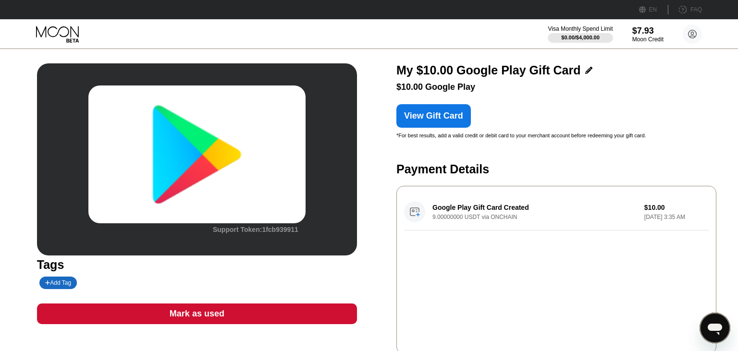
click at [506, 137] on div "My $10.00 Google Play Gift Card $10.00 Google Play View Gift Card * For best re…" at bounding box center [556, 275] width 320 height 425
click at [509, 138] on div "* For best results, add a valid credit or debit card to your merchant account b…" at bounding box center [556, 136] width 320 height 6
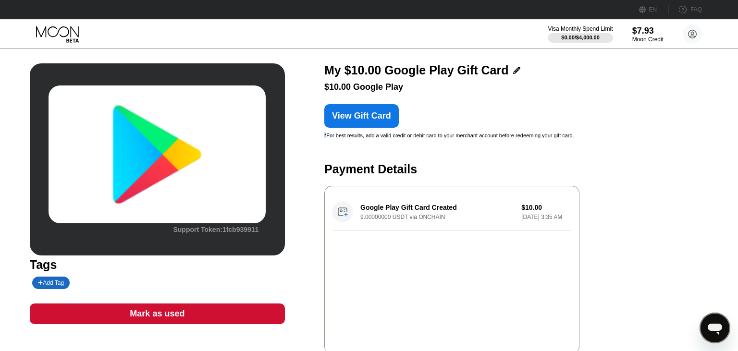
click at [514, 145] on div "My $10.00 Google Play Gift Card $10.00 Google Play View Gift Card * For best re…" at bounding box center [451, 279] width 255 height 432
click at [563, 112] on div "View Gift Card" at bounding box center [451, 112] width 255 height 31
click at [365, 85] on div "Support Token: 1fcb939911 Tags Add Tag Mark as used Description 󰅀 Power up in o…" at bounding box center [297, 279] width 534 height 432
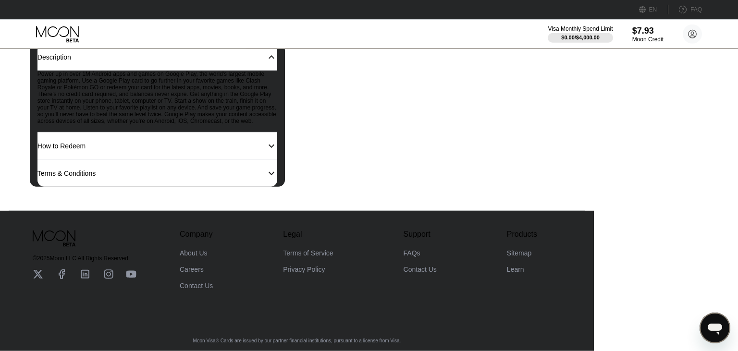
scroll to position [311, 0]
